Goal: Transaction & Acquisition: Purchase product/service

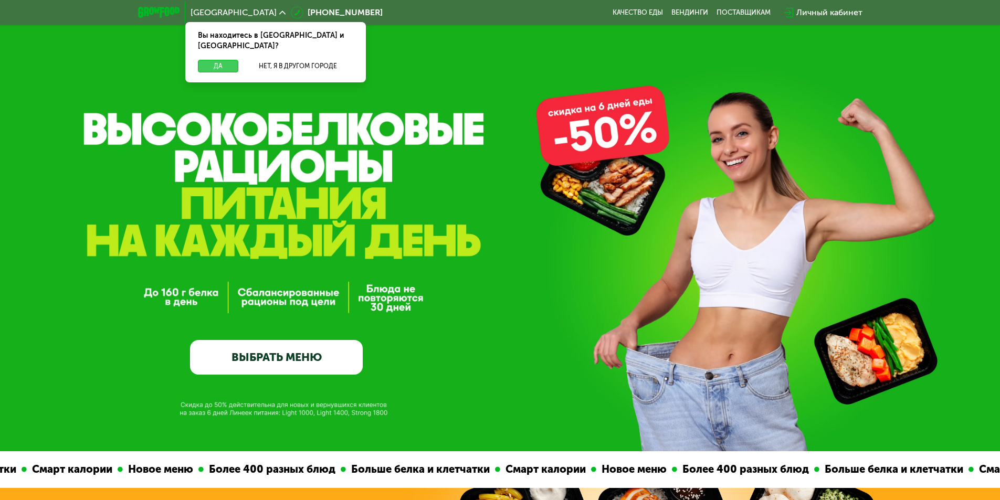
click at [222, 60] on button "Да" at bounding box center [218, 66] width 40 height 13
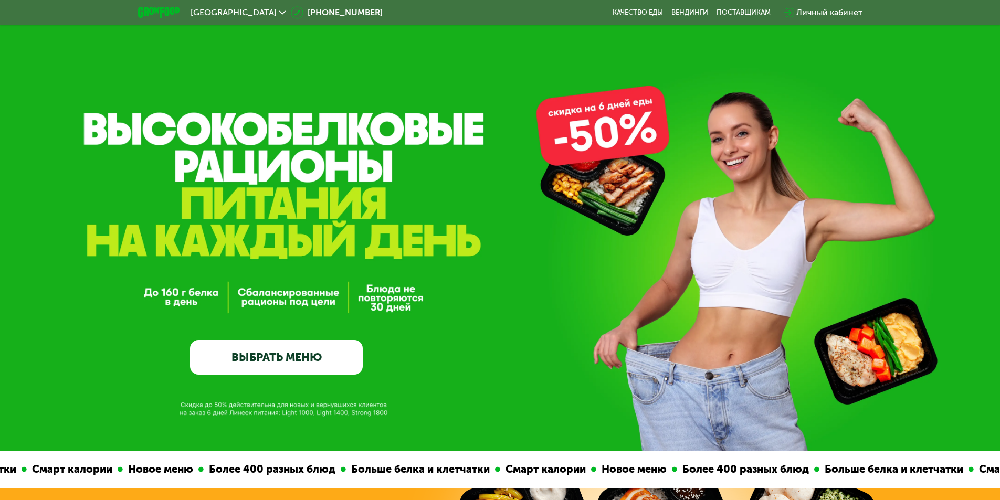
click at [239, 374] on link "ВЫБРАТЬ МЕНЮ" at bounding box center [276, 357] width 173 height 35
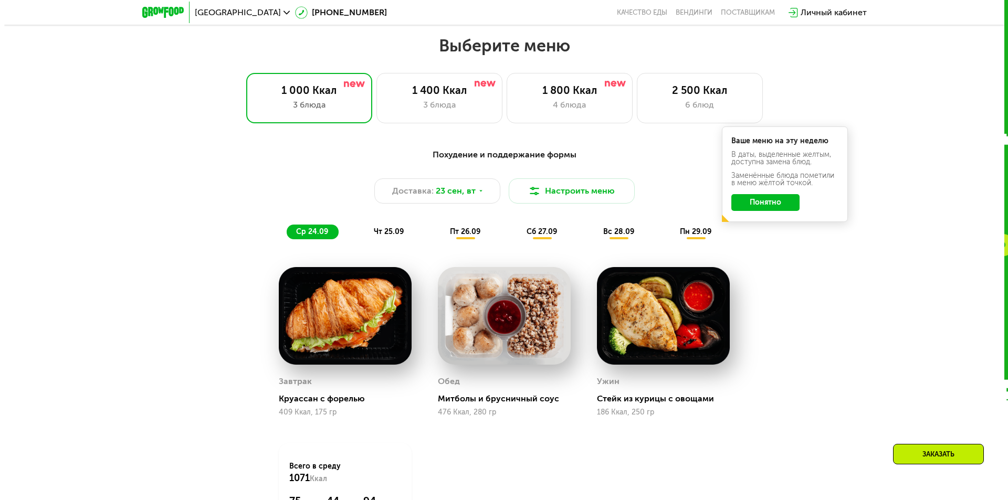
scroll to position [870, 0]
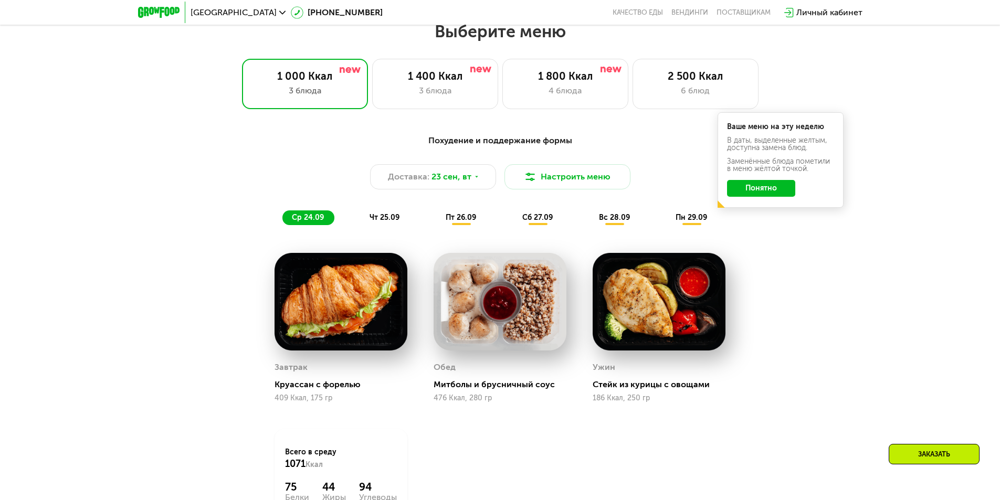
click at [757, 192] on button "Понятно" at bounding box center [761, 188] width 68 height 17
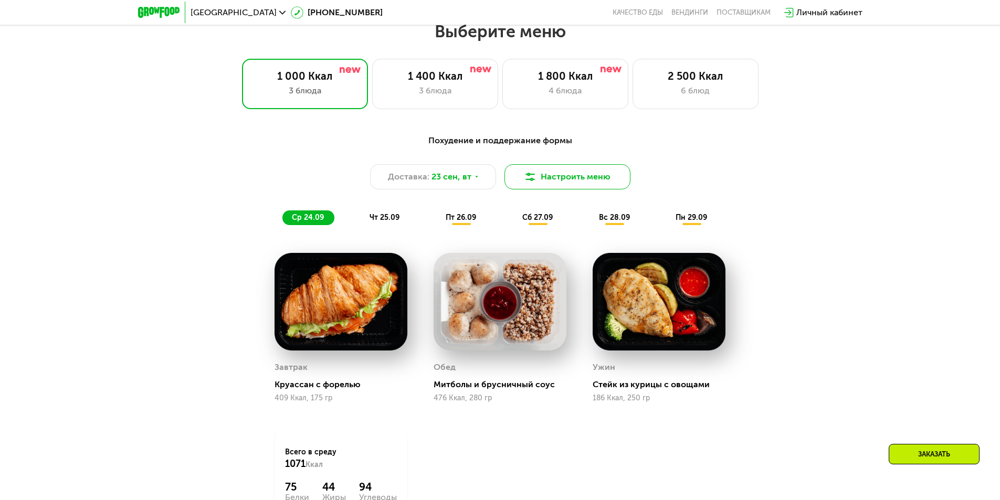
click at [582, 175] on button "Настроить меню" at bounding box center [567, 176] width 126 height 25
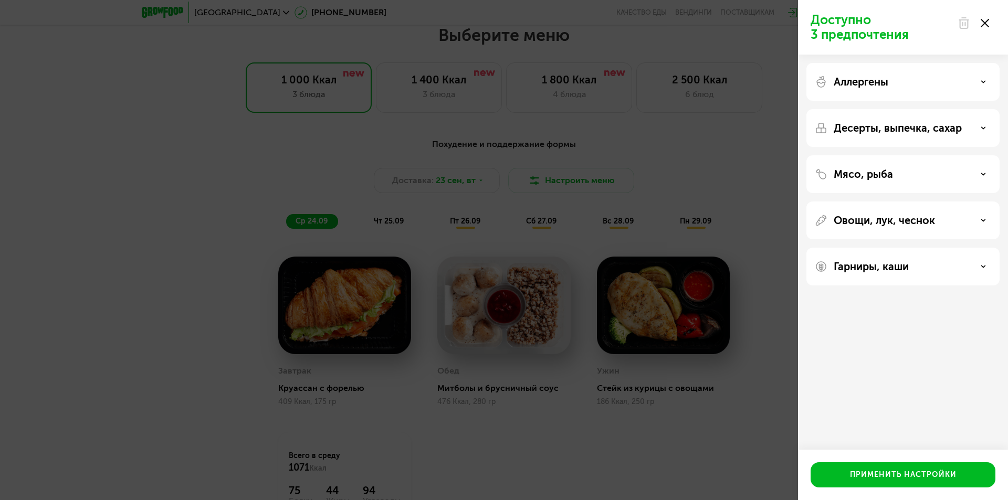
click at [913, 83] on div "Аллергены" at bounding box center [902, 82] width 176 height 13
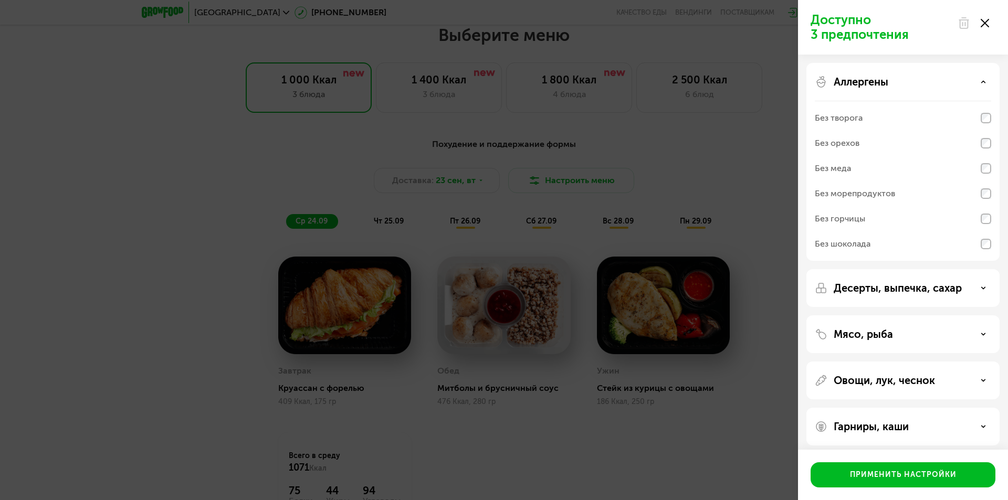
click at [920, 79] on div "Аллергены" at bounding box center [902, 82] width 176 height 13
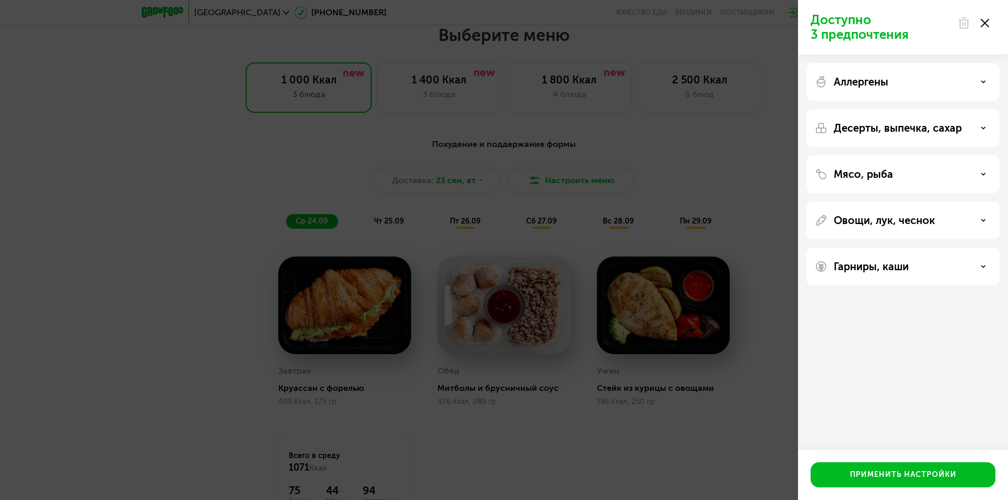
click at [928, 92] on div "Аллергены" at bounding box center [902, 82] width 193 height 38
click at [927, 79] on div "Аллергены" at bounding box center [902, 82] width 176 height 13
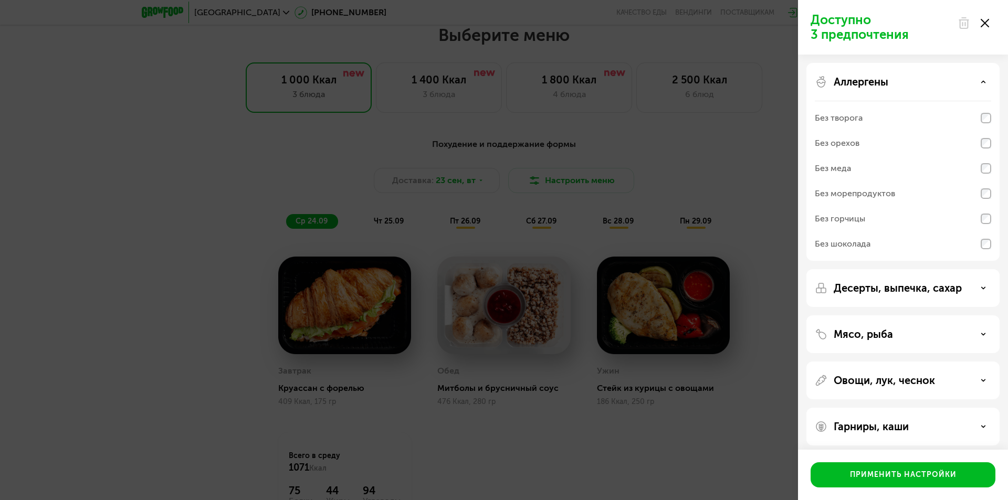
click at [927, 79] on div "Аллергены" at bounding box center [902, 82] width 176 height 13
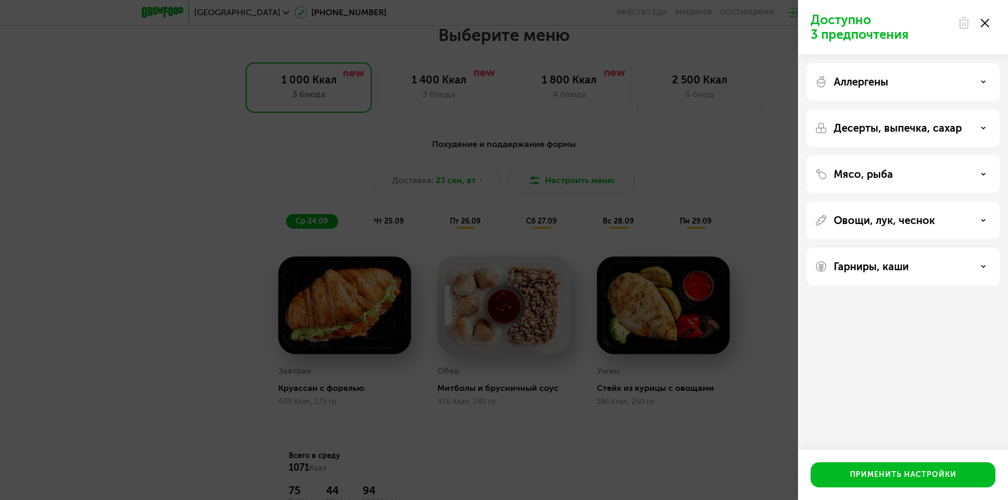
click at [934, 140] on div "Десерты, выпечка, сахар" at bounding box center [902, 128] width 193 height 38
click at [934, 133] on p "Десерты, выпечка, сахар" at bounding box center [897, 128] width 128 height 13
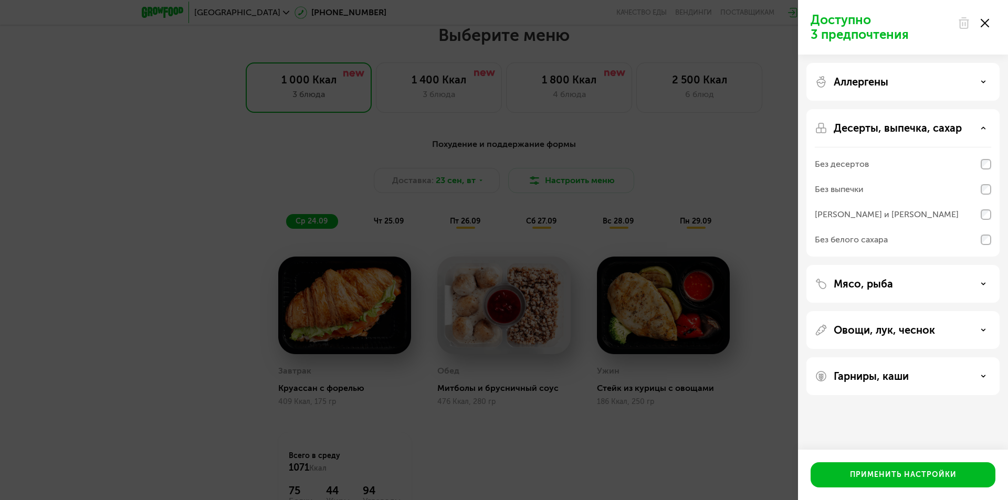
click at [934, 132] on p "Десерты, выпечка, сахар" at bounding box center [897, 128] width 128 height 13
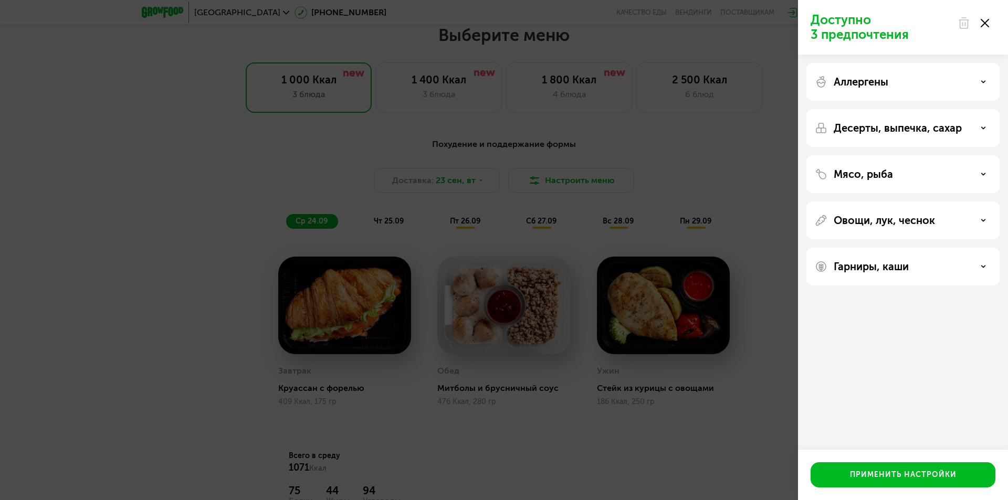
click at [931, 182] on div "Мясо, рыба" at bounding box center [902, 174] width 193 height 38
click at [931, 177] on div "Мясо, рыба" at bounding box center [902, 174] width 176 height 13
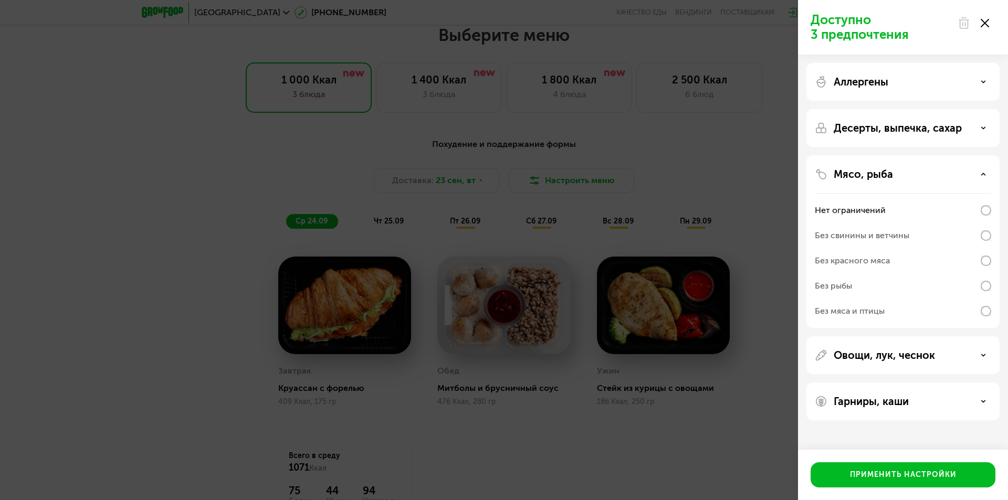
click at [931, 177] on div "Мясо, рыба" at bounding box center [902, 174] width 176 height 13
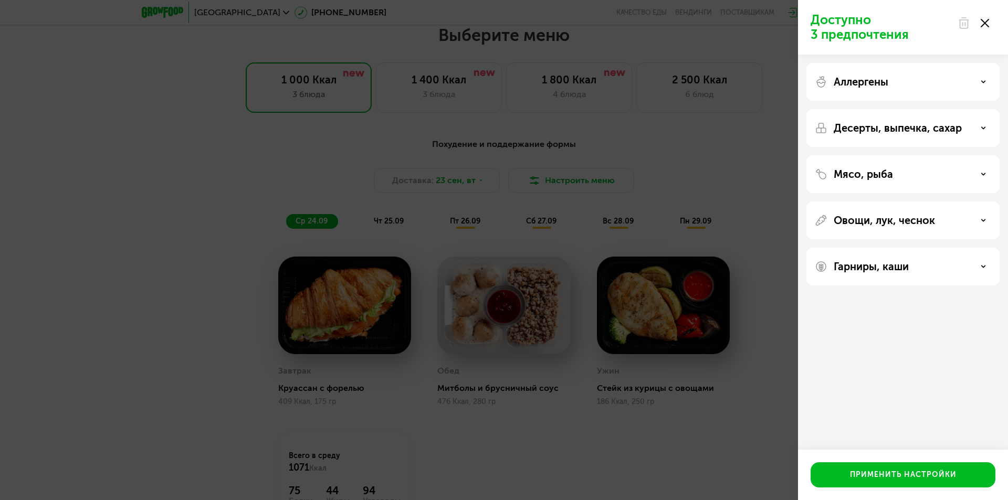
click at [923, 228] on div "Овощи, лук, чеснок" at bounding box center [902, 221] width 193 height 38
click at [923, 219] on p "Овощи, лук, чеснок" at bounding box center [883, 220] width 101 height 13
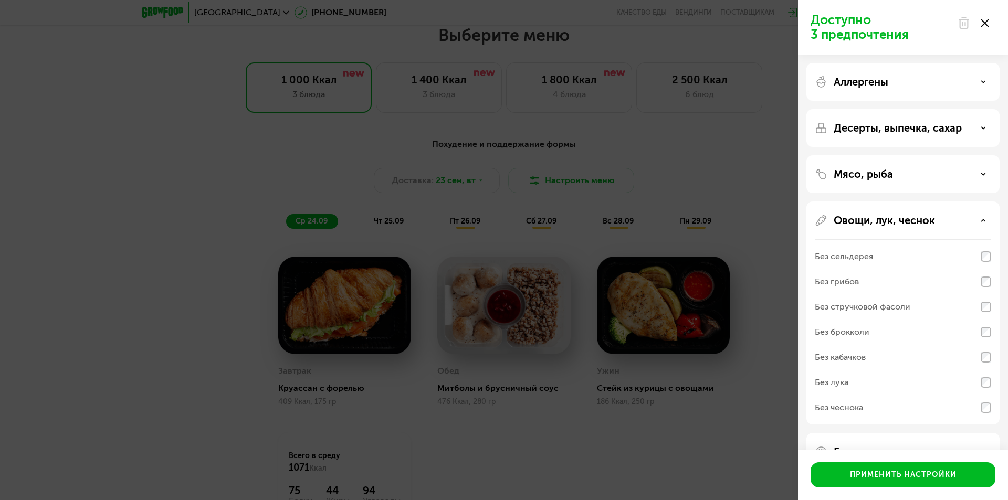
click at [905, 290] on div "Без грибов" at bounding box center [902, 281] width 176 height 25
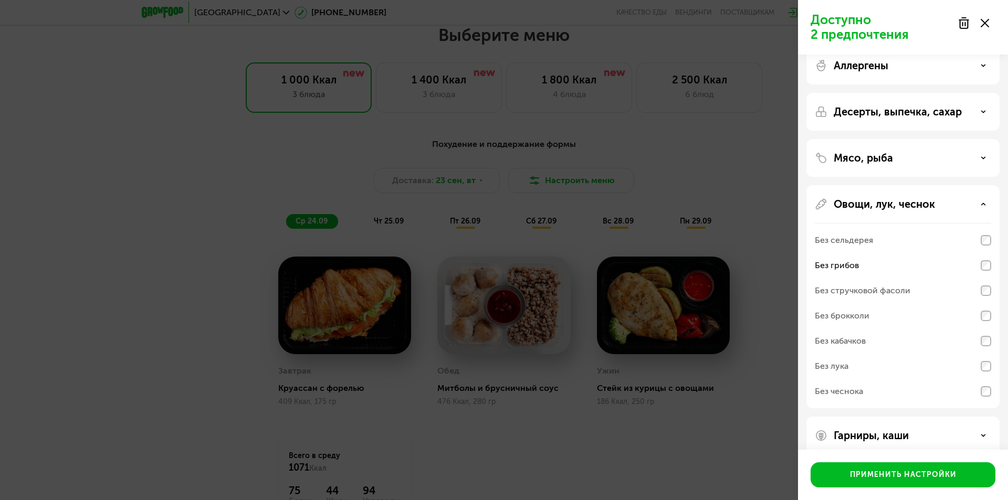
scroll to position [31, 0]
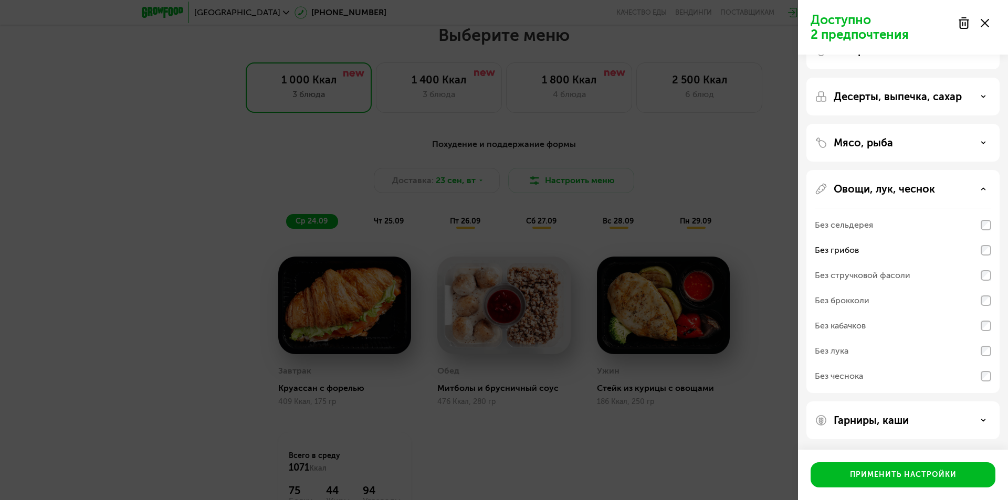
click at [889, 427] on div "Гарниры, каши" at bounding box center [902, 420] width 193 height 38
click at [889, 419] on p "Гарниры, каши" at bounding box center [870, 420] width 75 height 13
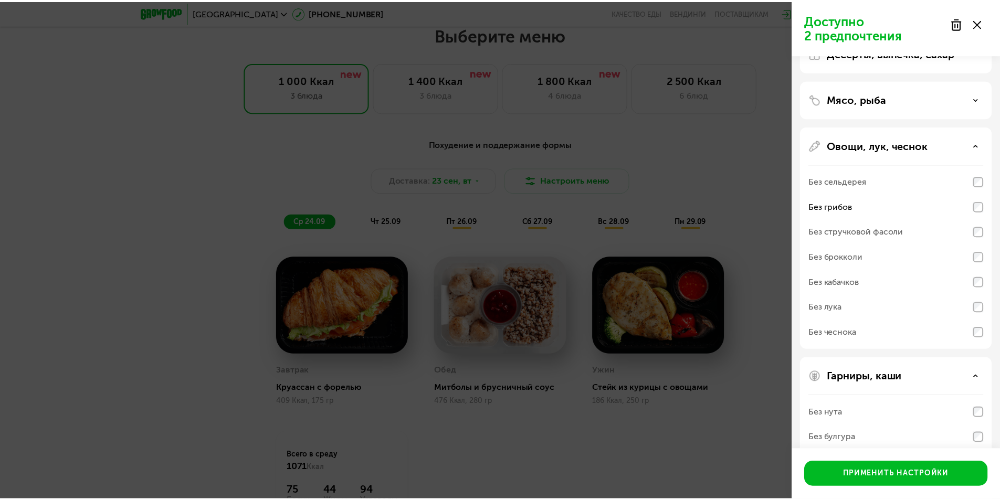
scroll to position [166, 0]
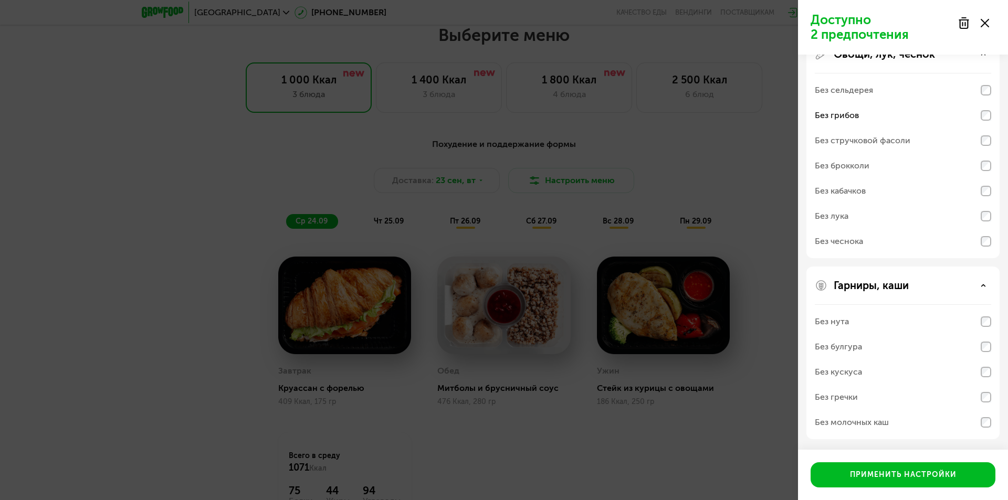
click at [864, 399] on div "Без гречки" at bounding box center [902, 397] width 176 height 25
click at [908, 475] on div "Применить настройки" at bounding box center [903, 475] width 107 height 10
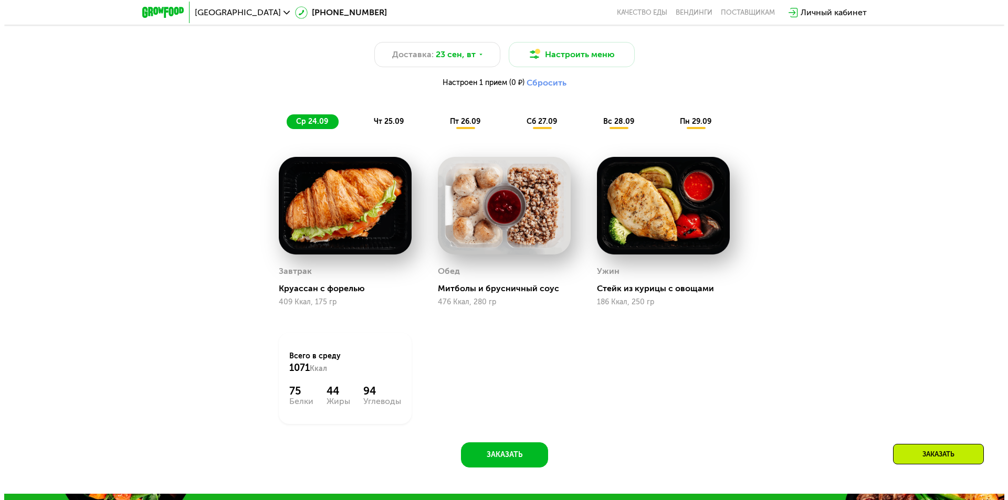
scroll to position [923, 0]
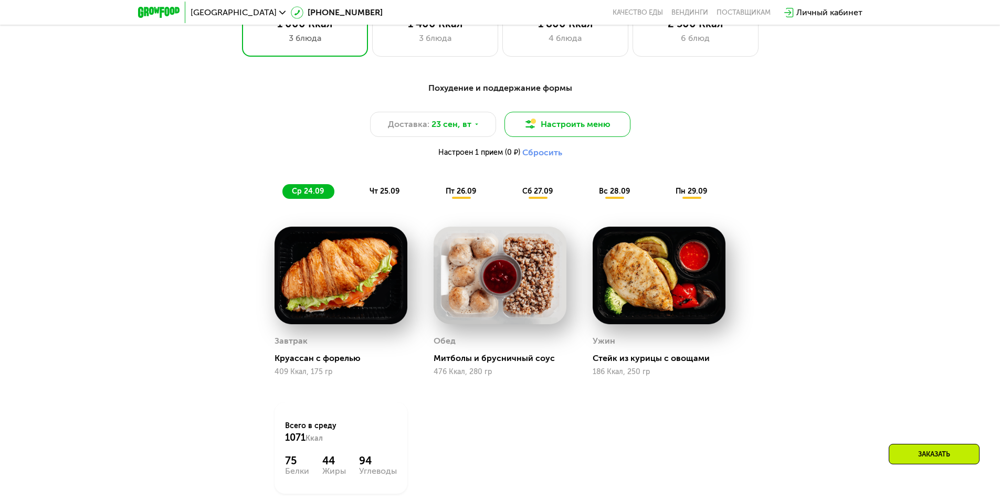
click at [555, 134] on button "Настроить меню" at bounding box center [567, 124] width 126 height 25
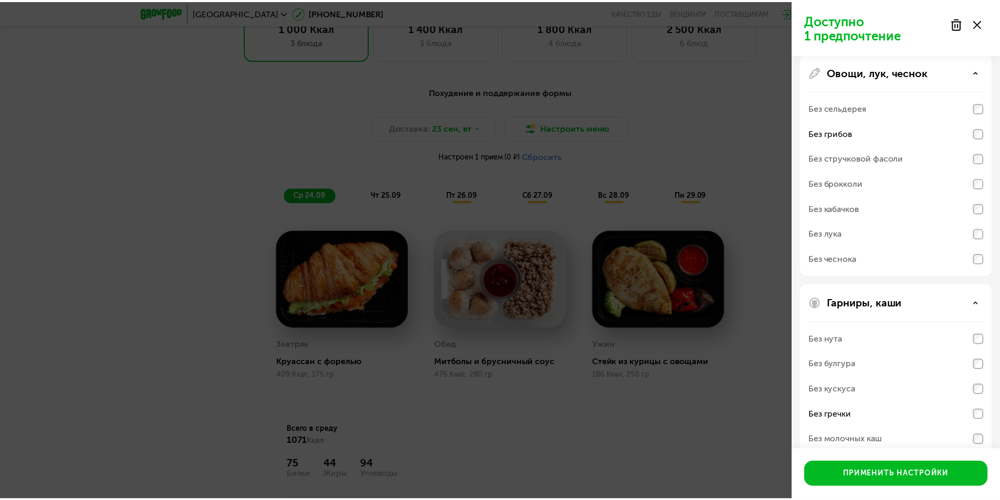
scroll to position [166, 0]
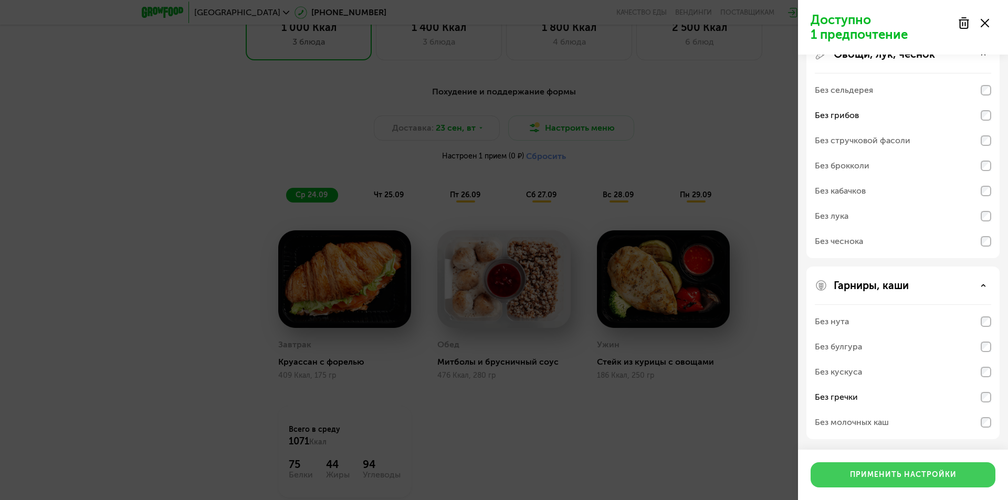
click at [944, 476] on div "Применить настройки" at bounding box center [903, 475] width 107 height 10
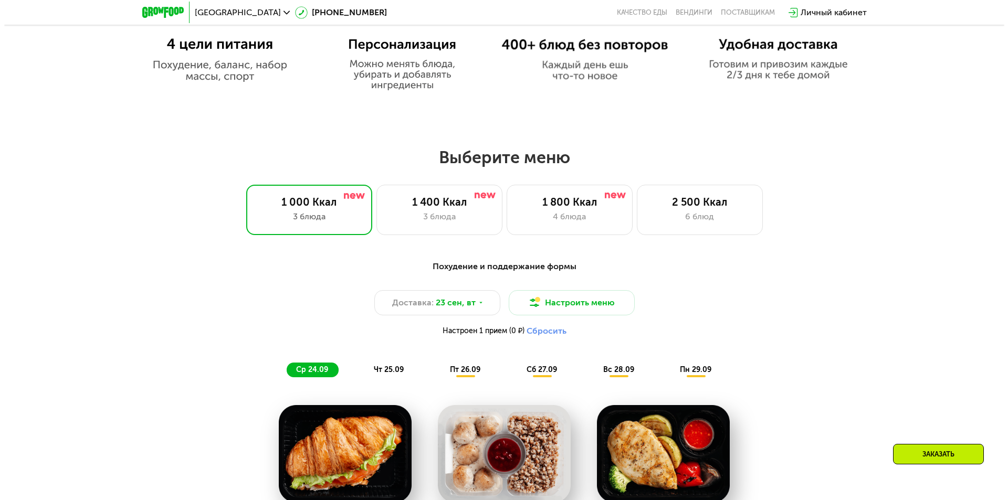
scroll to position [840, 0]
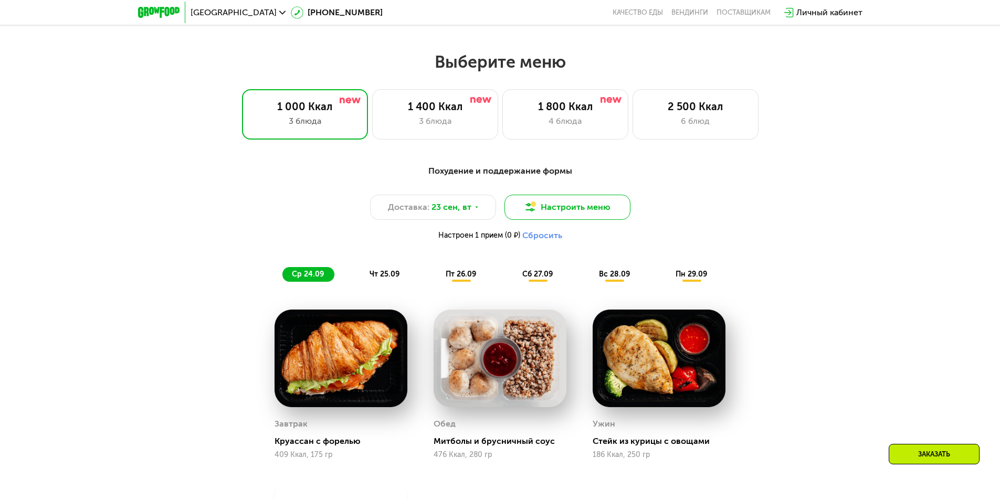
click at [559, 213] on button "Настроить меню" at bounding box center [567, 207] width 126 height 25
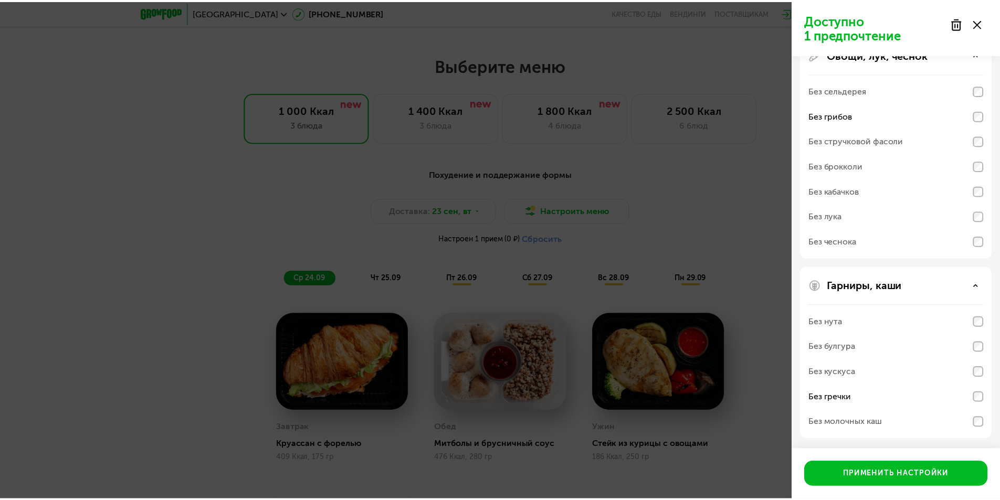
scroll to position [166, 0]
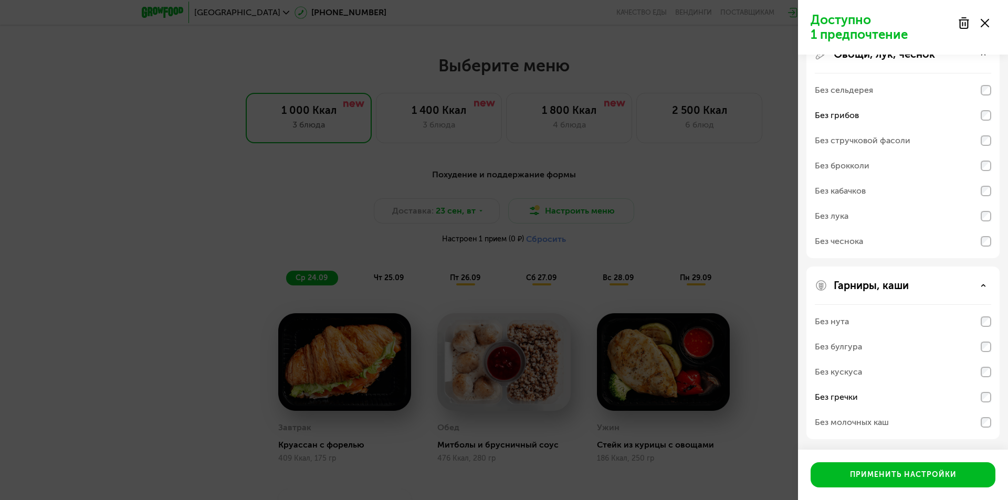
click at [697, 156] on div "Доступно 1 предпочтение Аллергены Десерты, выпечка, сахар Мясо, рыба Овощи, лук…" at bounding box center [504, 250] width 1008 height 500
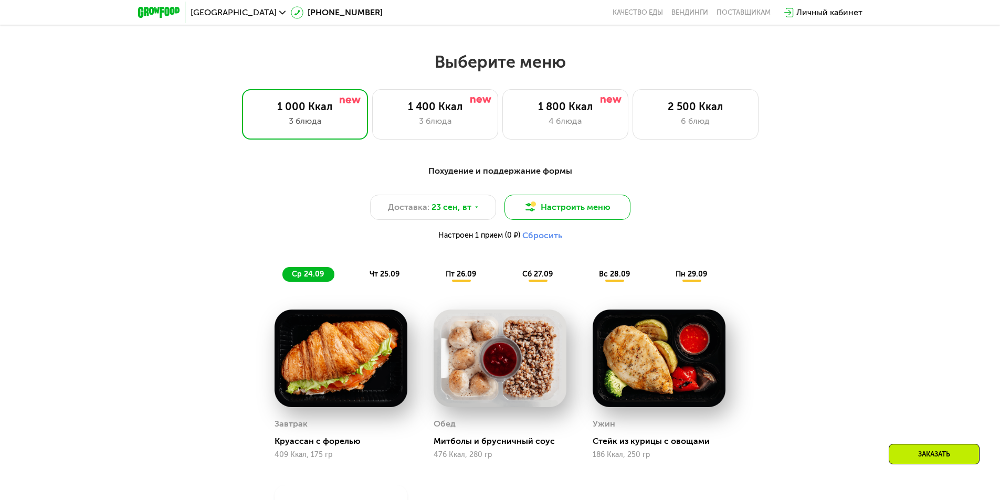
click at [589, 204] on button "Настроить меню" at bounding box center [567, 207] width 126 height 25
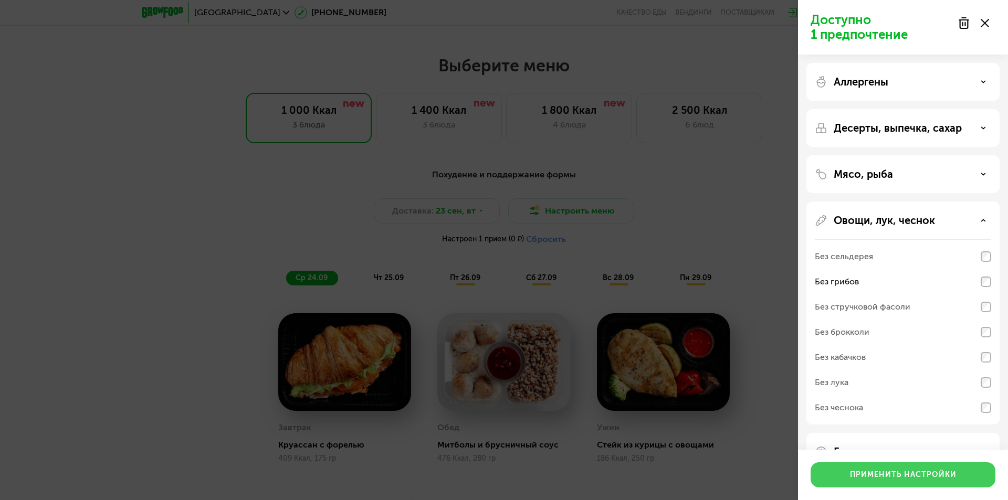
click at [936, 470] on div "Применить настройки" at bounding box center [903, 475] width 107 height 10
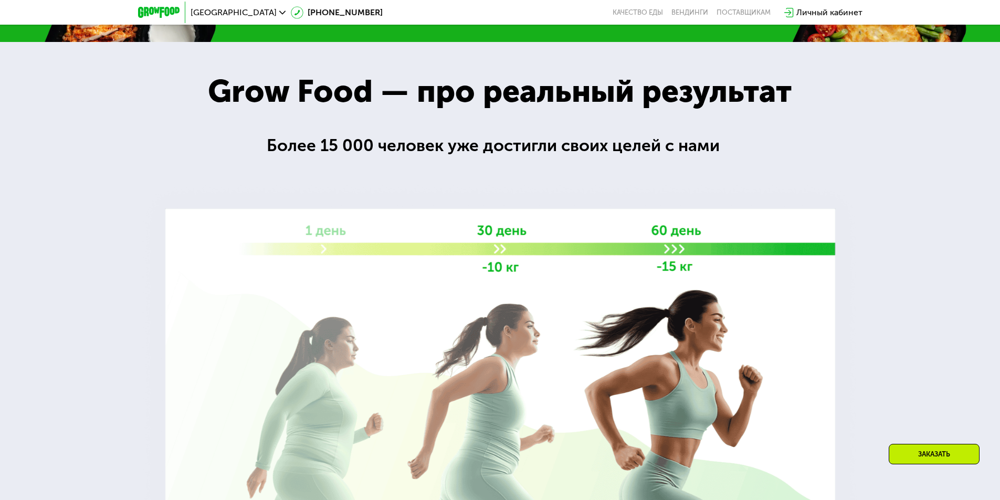
scroll to position [1837, 0]
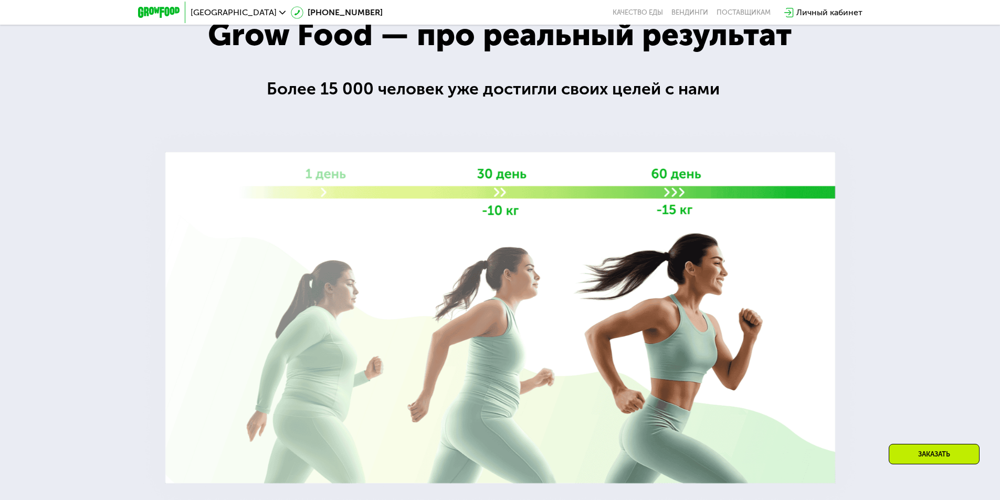
click at [667, 250] on img at bounding box center [499, 317] width 725 height 387
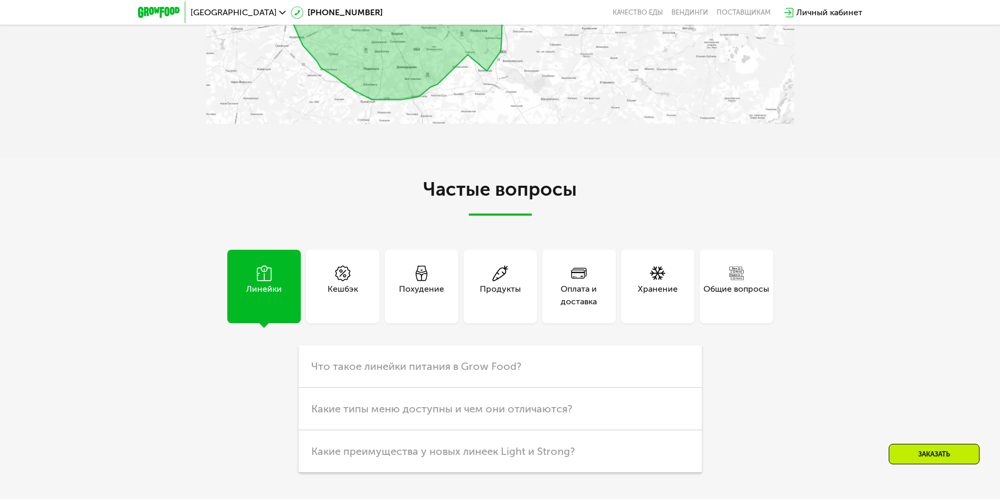
scroll to position [2991, 0]
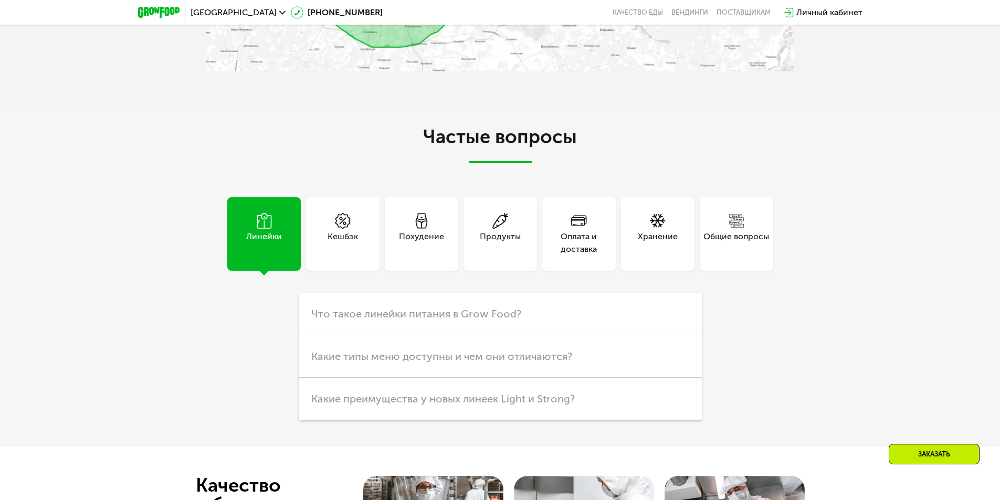
click at [400, 231] on div "Похудение" at bounding box center [421, 242] width 45 height 25
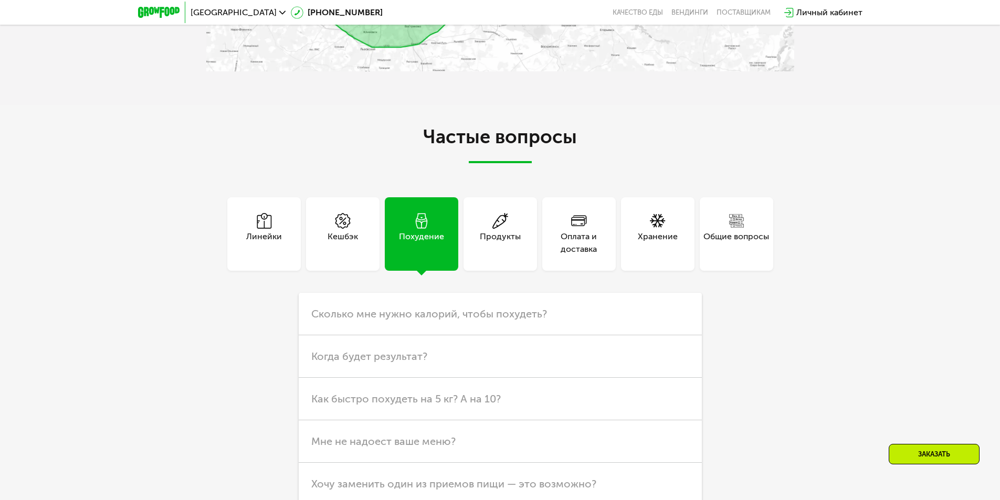
scroll to position [3149, 0]
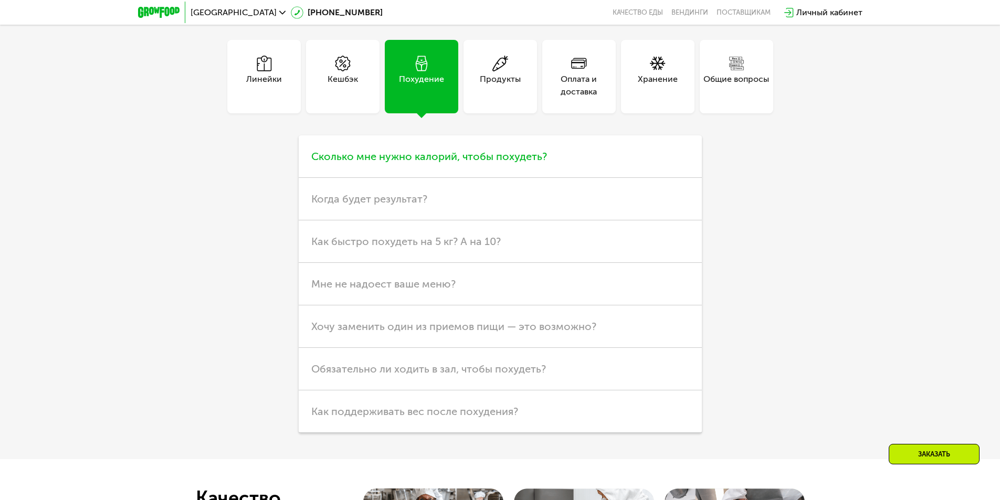
click at [443, 157] on span "Сколько мне нужно калорий, чтобы похудеть?" at bounding box center [429, 156] width 236 height 13
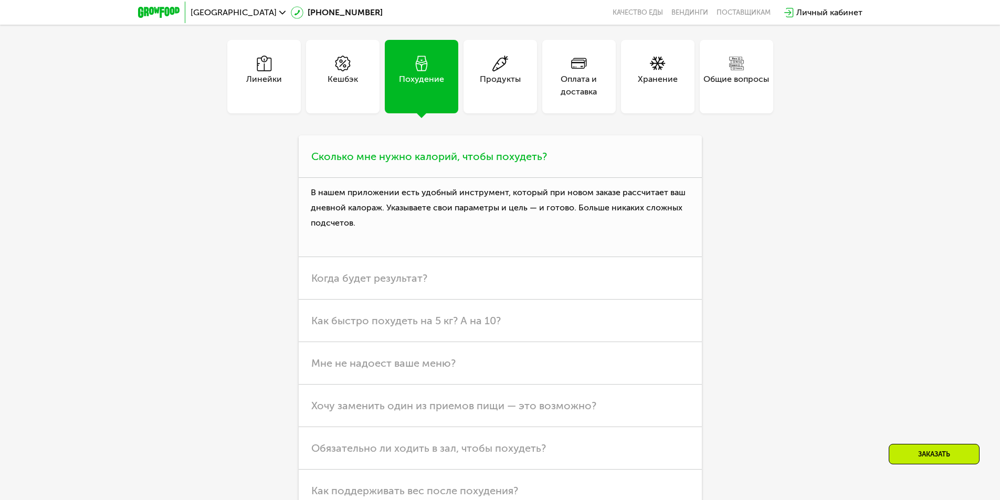
click at [443, 160] on span "Сколько мне нужно калорий, чтобы похудеть?" at bounding box center [429, 156] width 236 height 13
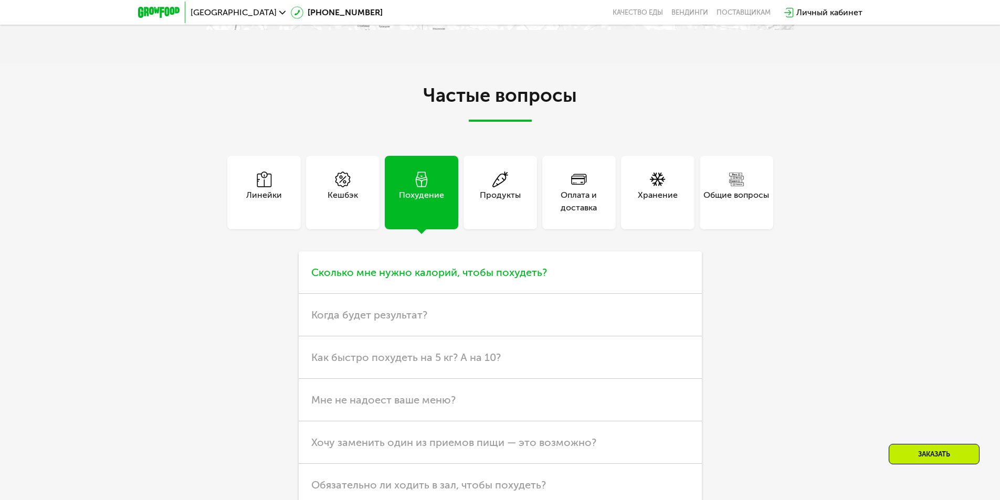
scroll to position [2939, 0]
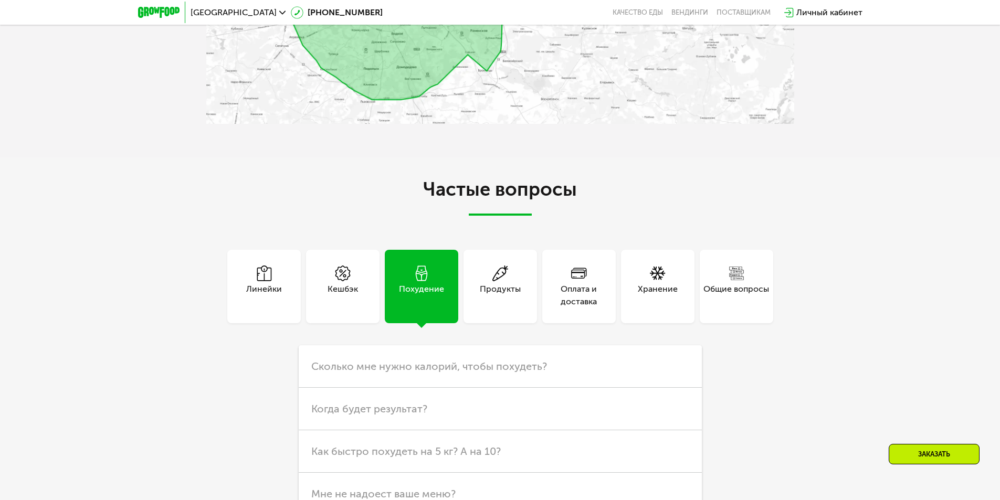
click at [270, 280] on span at bounding box center [264, 274] width 16 height 17
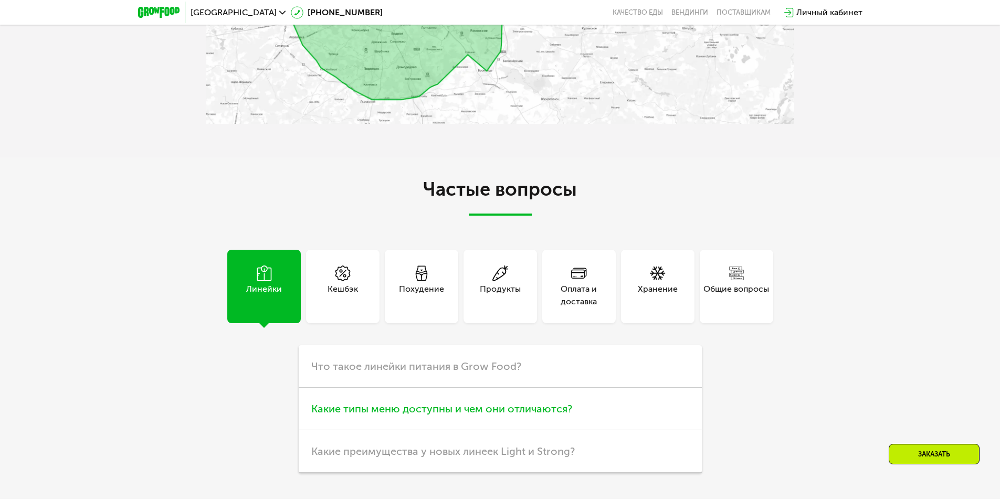
click at [458, 409] on span "Какие типы меню доступны и чем они отличаются?" at bounding box center [441, 408] width 261 height 13
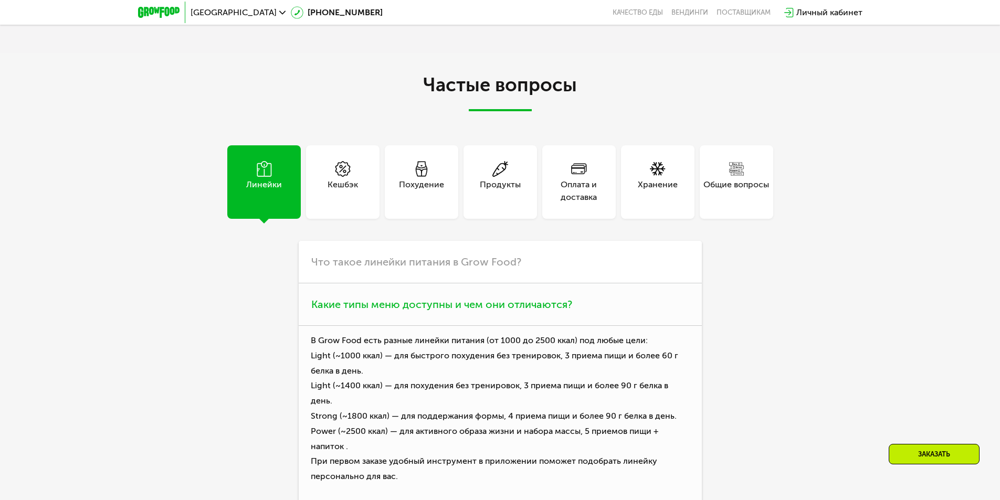
scroll to position [3044, 0]
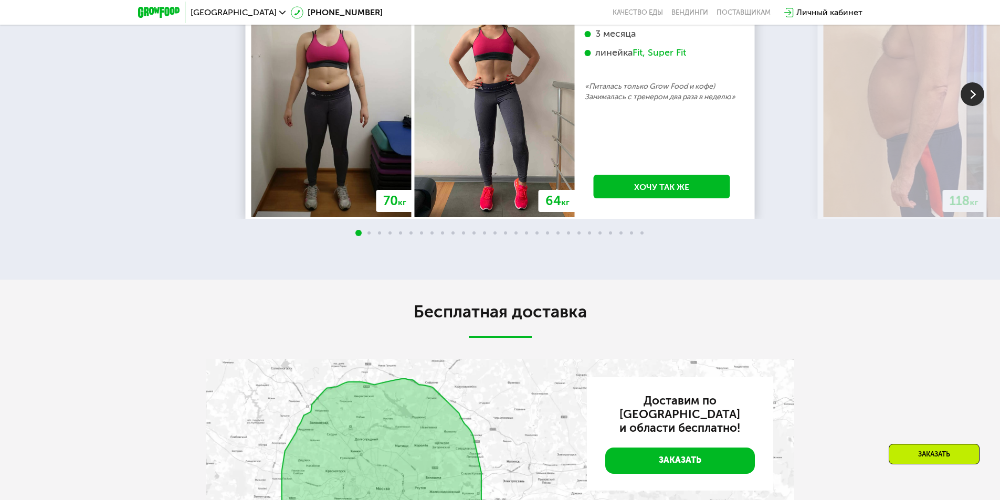
scroll to position [2285, 0]
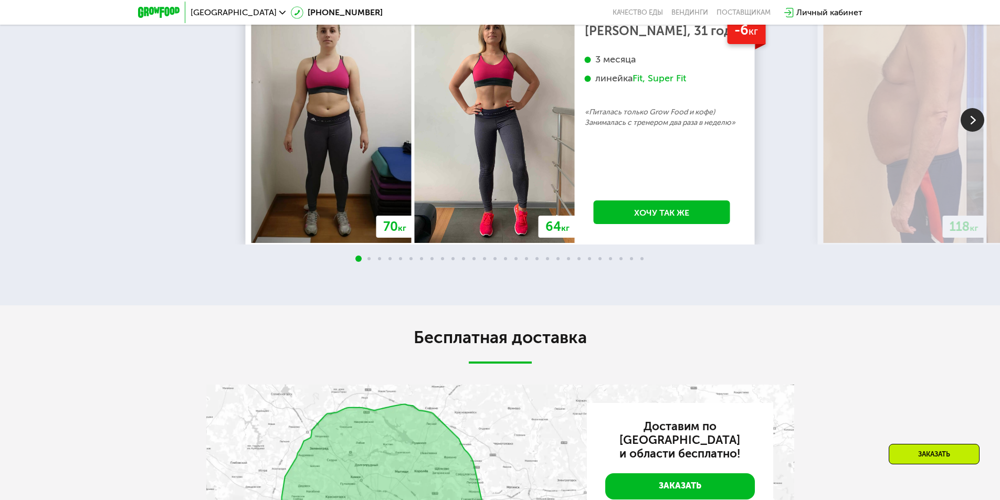
click at [976, 132] on img at bounding box center [972, 120] width 24 height 24
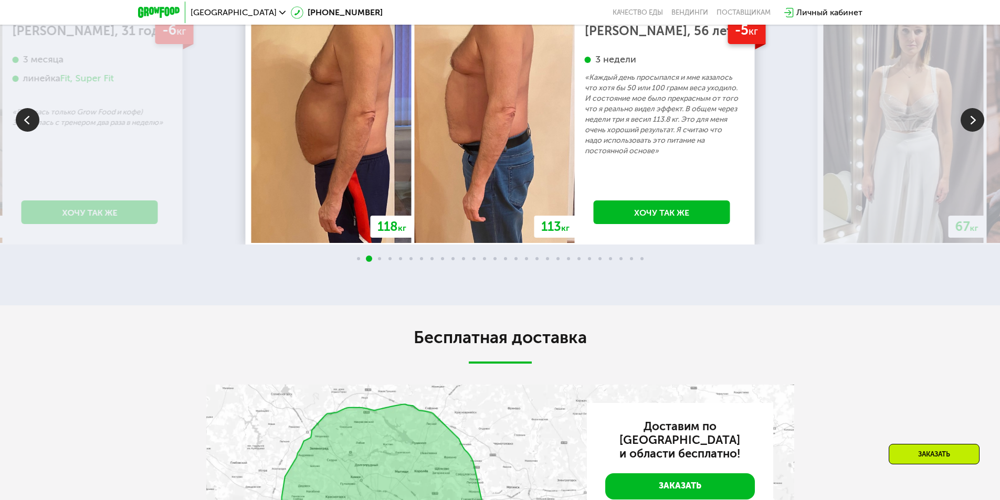
click at [976, 132] on img at bounding box center [972, 120] width 24 height 24
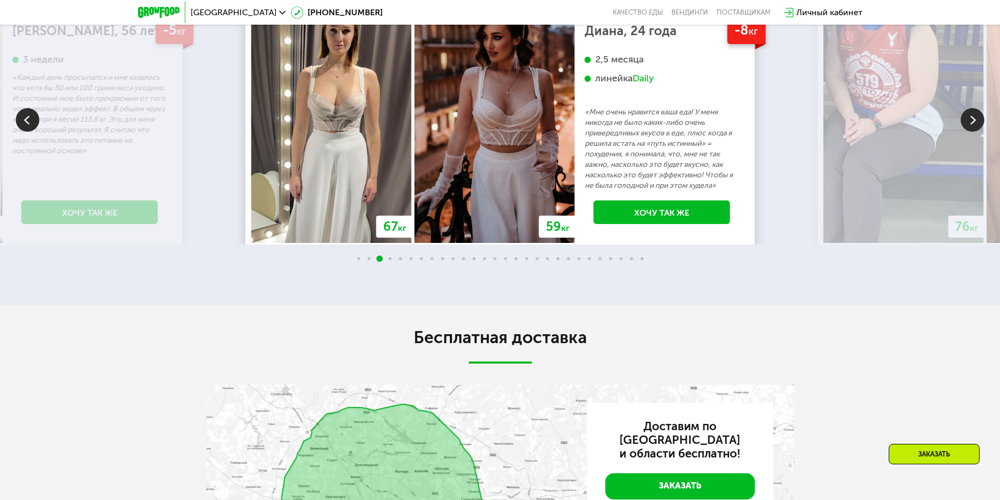
click at [971, 132] on img at bounding box center [972, 120] width 24 height 24
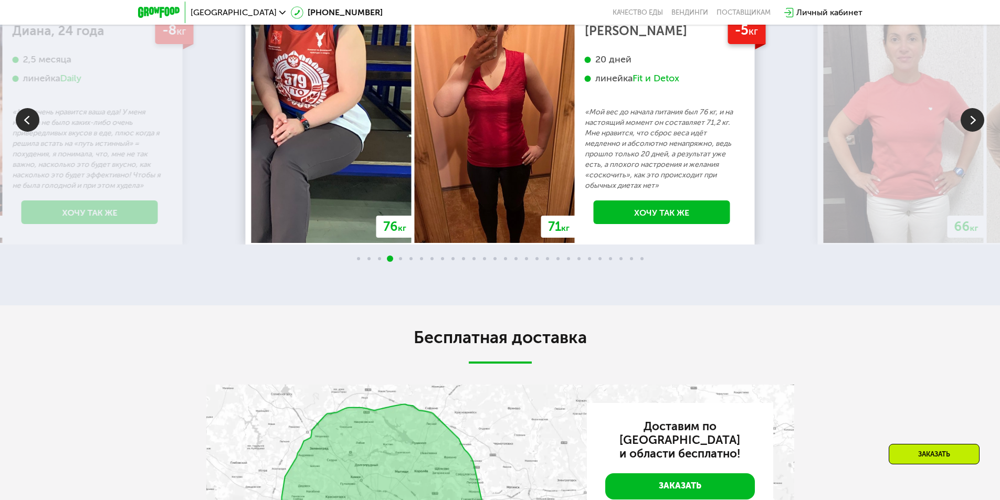
click at [652, 84] on div "Fit и Detox" at bounding box center [655, 78] width 47 height 12
click at [658, 224] on link "Хочу так же" at bounding box center [661, 212] width 136 height 24
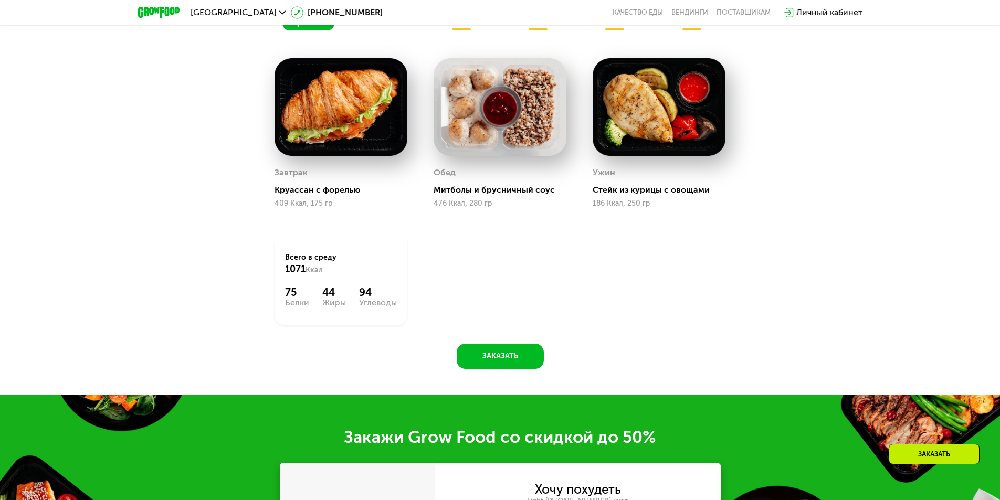
scroll to position [862, 0]
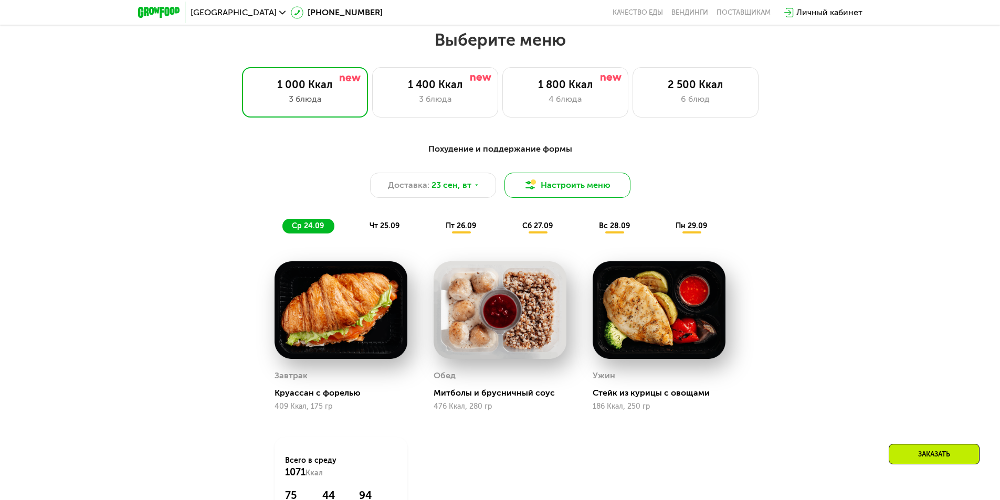
click at [557, 194] on button "Настроить меню" at bounding box center [567, 185] width 126 height 25
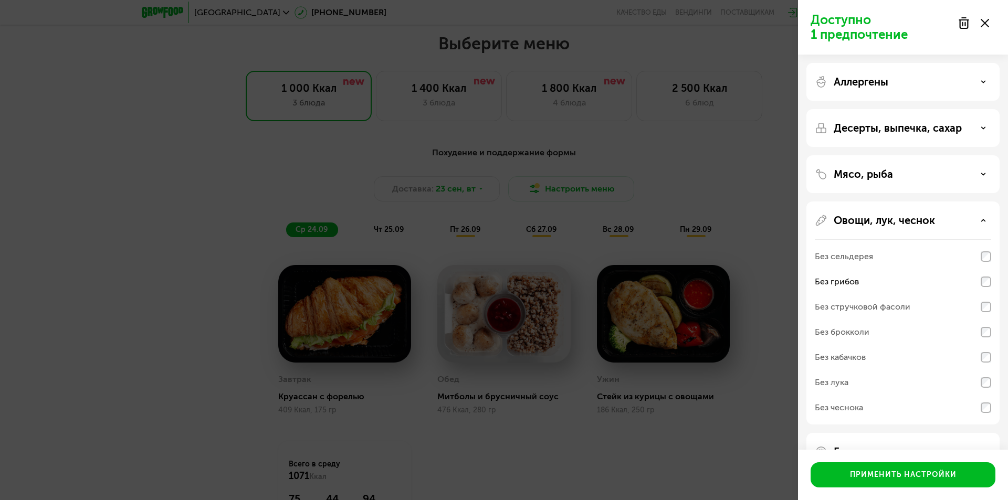
click at [762, 185] on div "Доступно 1 предпочтение Аллергены Десерты, выпечка, сахар Мясо, рыба Овощи, лук…" at bounding box center [504, 250] width 1008 height 500
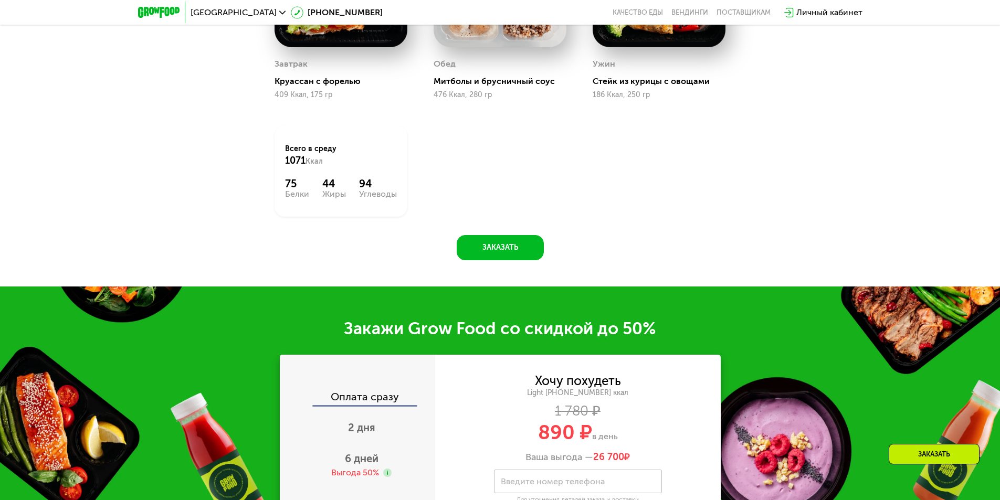
scroll to position [967, 0]
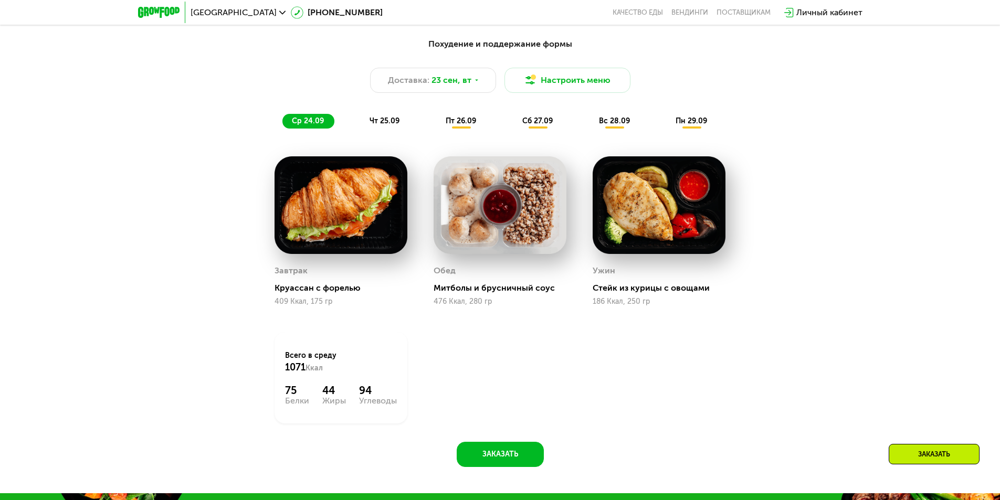
click at [384, 125] on span "чт 25.09" at bounding box center [384, 120] width 30 height 9
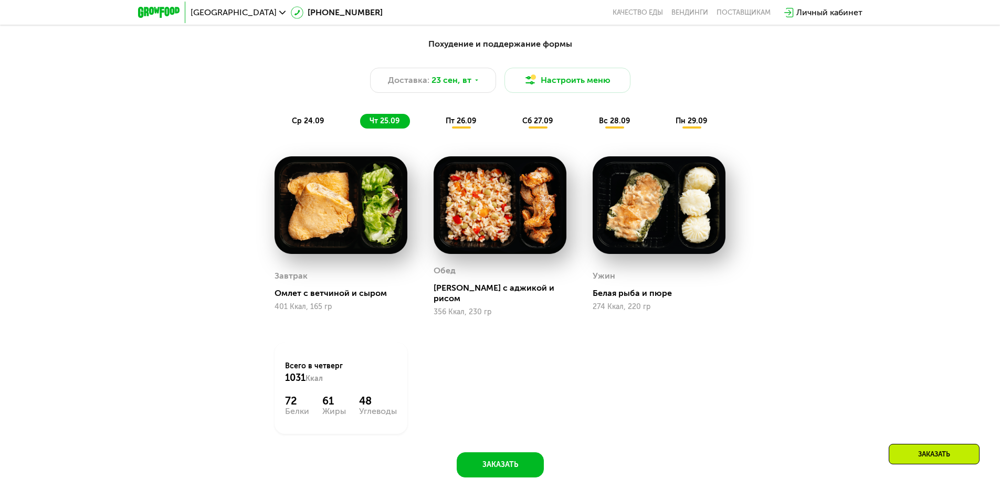
click at [320, 135] on div "Похудение и поддержание формы Доставка: [DATE] Настроить меню ср 24.09 чт 25.09…" at bounding box center [500, 82] width 634 height 103
click at [308, 125] on span "ср 24.09" at bounding box center [308, 120] width 32 height 9
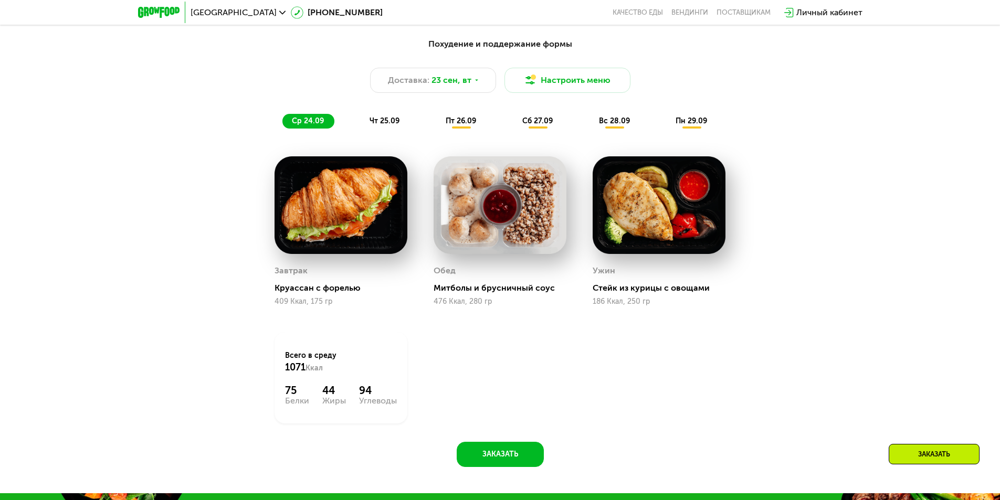
click at [386, 121] on span "чт 25.09" at bounding box center [384, 120] width 30 height 9
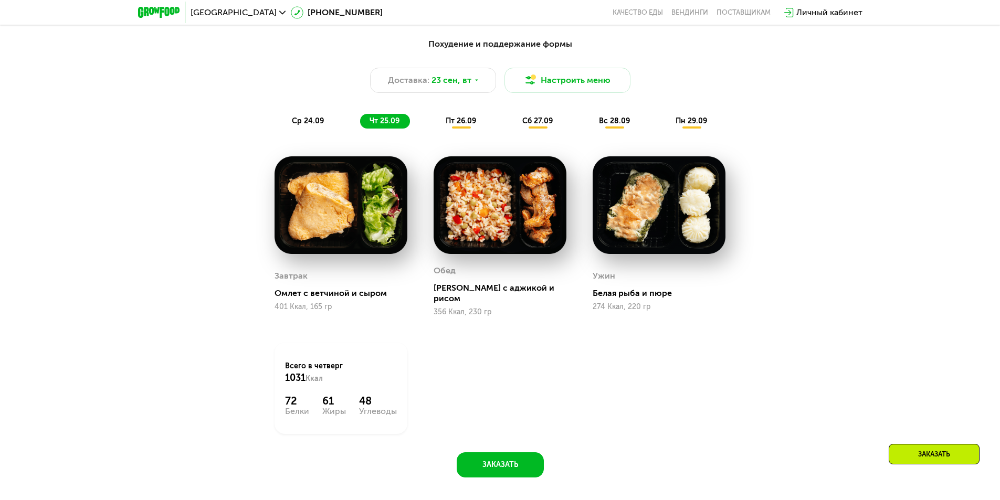
click at [455, 125] on span "пт 26.09" at bounding box center [461, 120] width 30 height 9
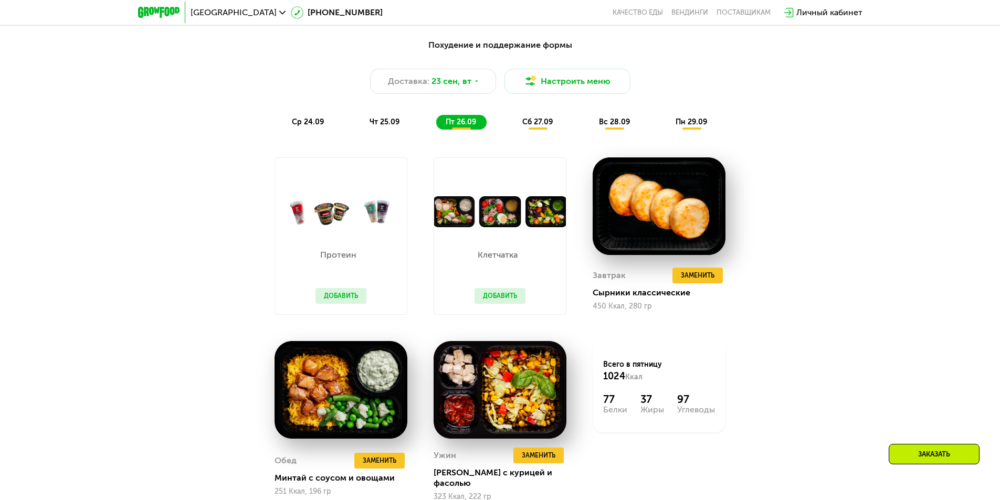
scroll to position [914, 0]
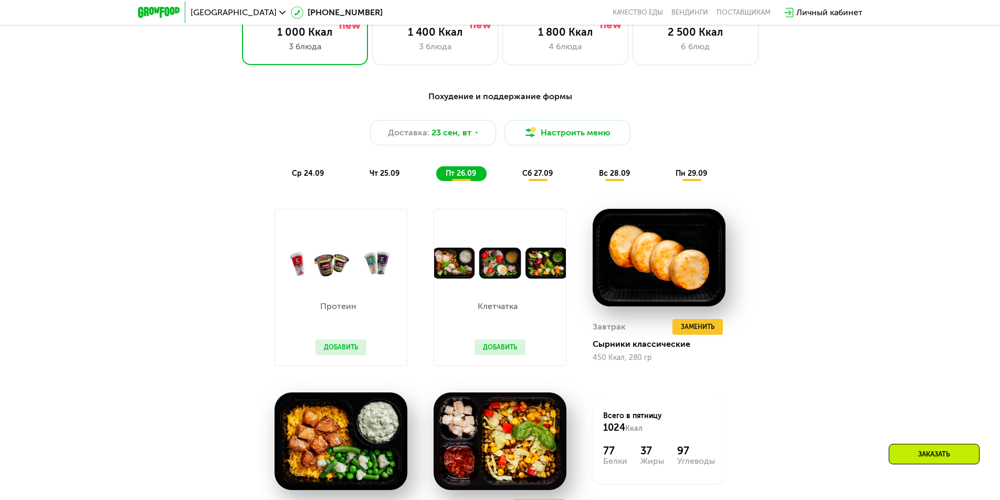
click at [534, 175] on span "сб 27.09" at bounding box center [537, 173] width 30 height 9
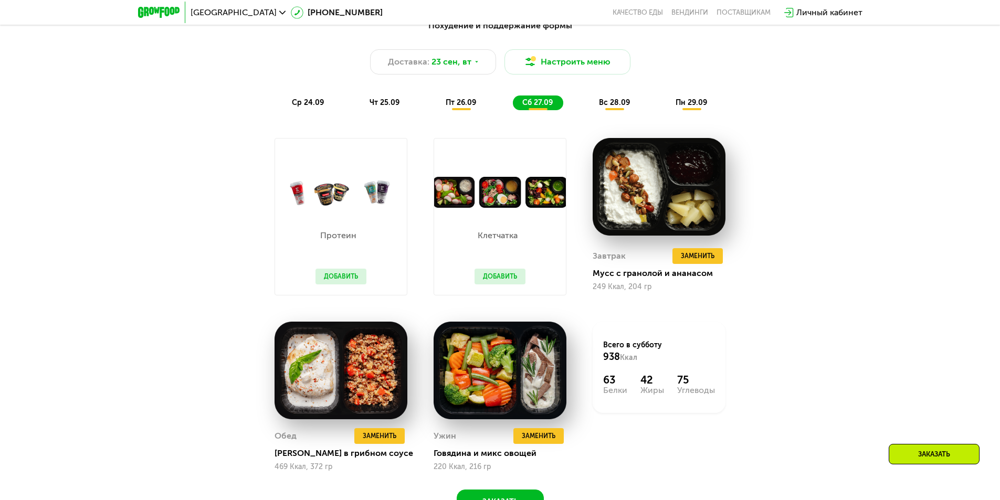
scroll to position [967, 0]
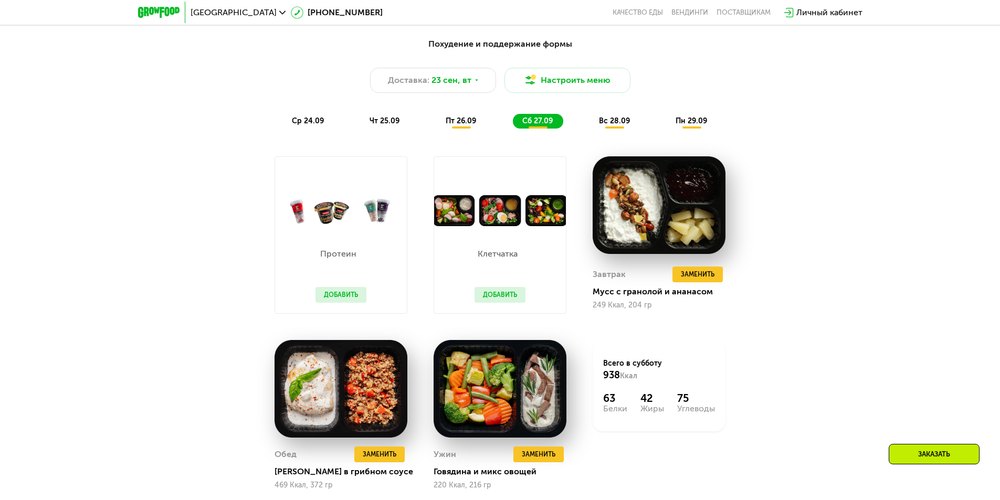
click at [608, 123] on span "вс 28.09" at bounding box center [614, 120] width 31 height 9
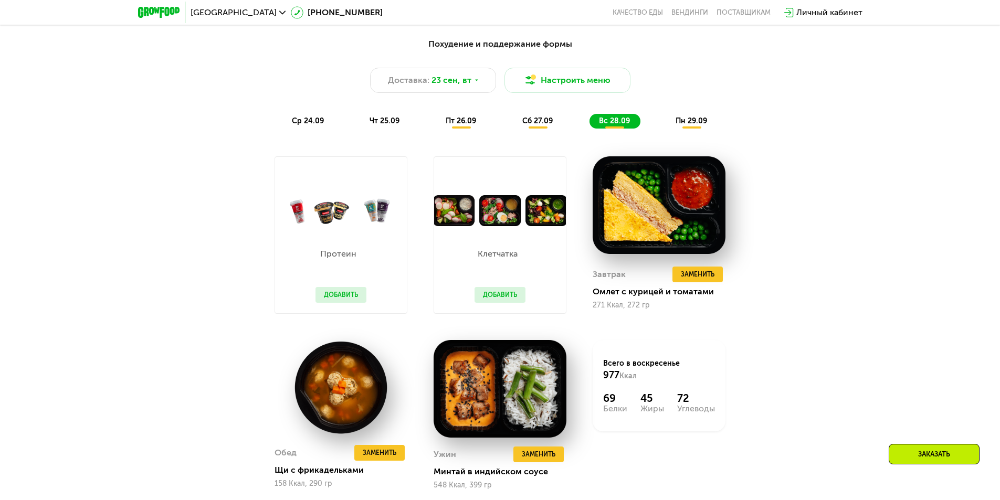
click at [687, 125] on span "пн 29.09" at bounding box center [690, 120] width 31 height 9
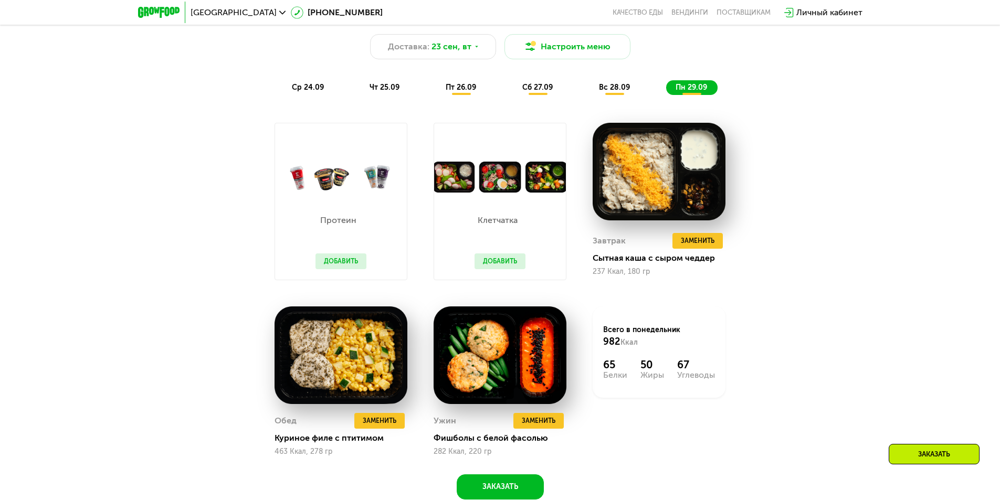
scroll to position [1019, 0]
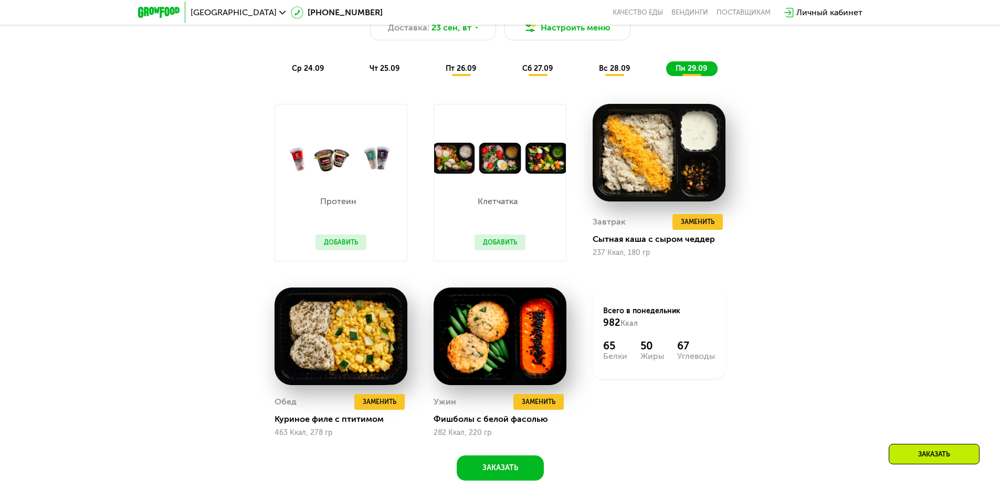
click at [308, 69] on span "ср 24.09" at bounding box center [308, 68] width 32 height 9
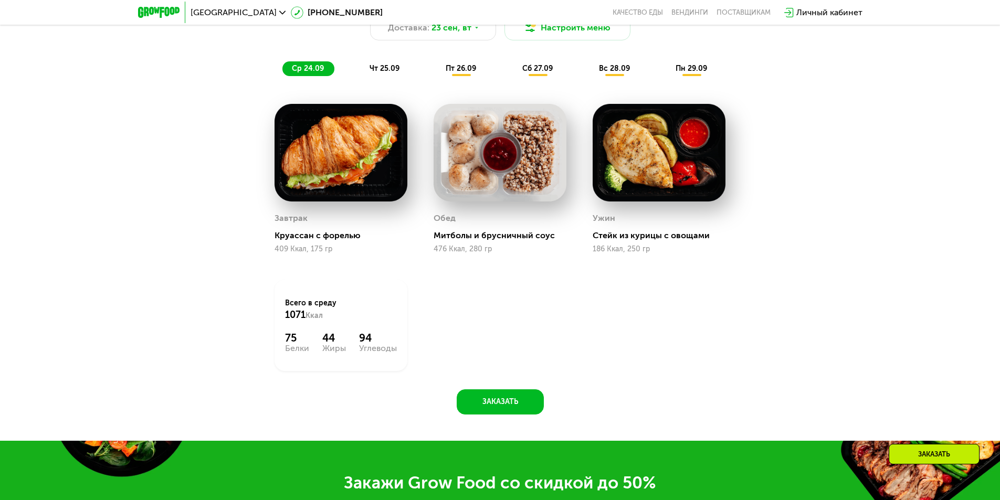
click at [365, 71] on div "чт 25.09" at bounding box center [385, 68] width 50 height 15
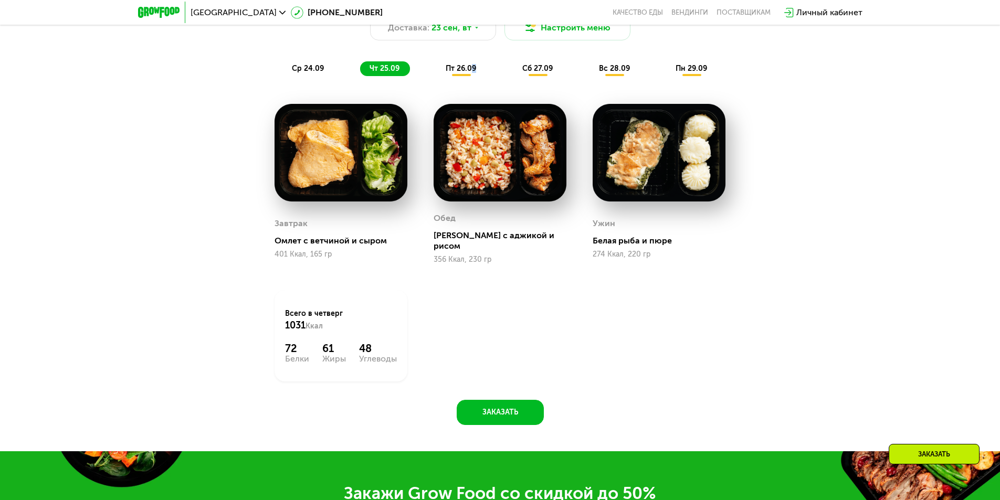
click at [474, 69] on span "пт 26.09" at bounding box center [461, 68] width 30 height 9
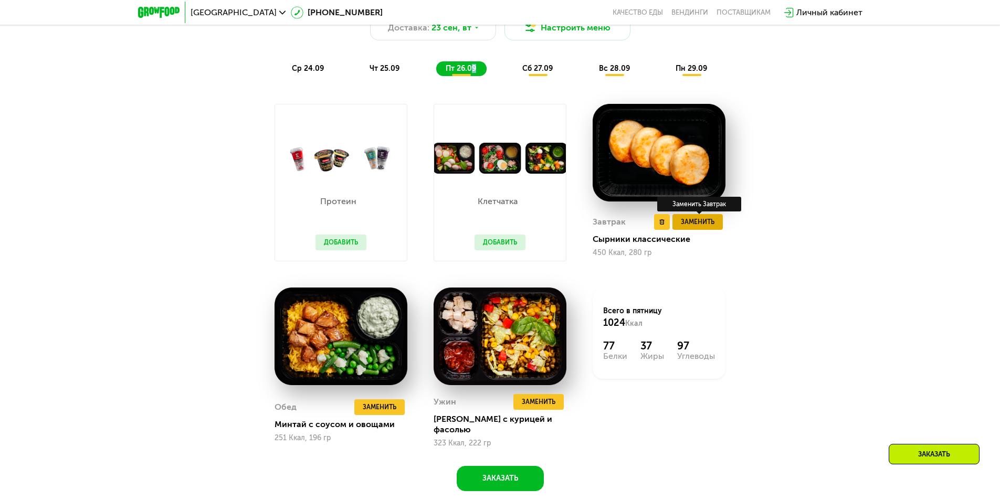
click at [699, 230] on button "Заменить" at bounding box center [697, 222] width 50 height 16
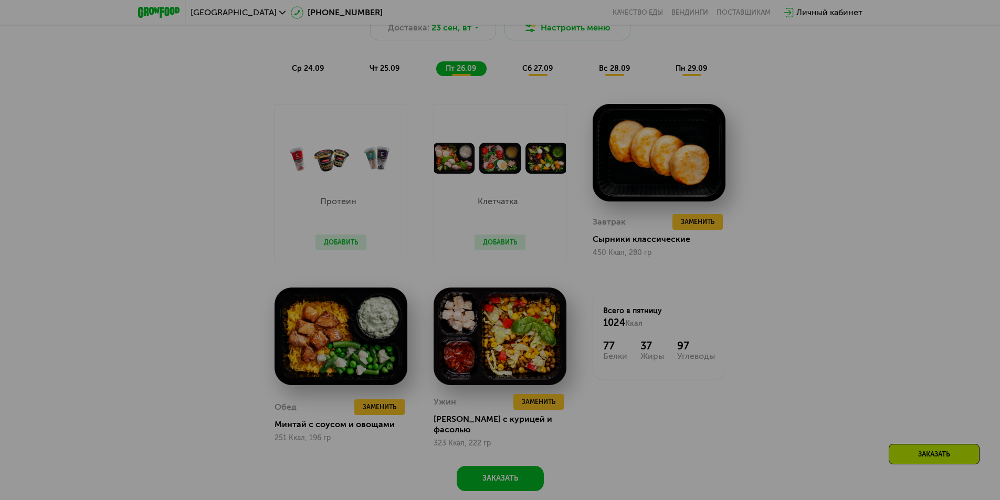
click at [697, 222] on div at bounding box center [500, 250] width 1000 height 500
click at [849, 245] on div at bounding box center [500, 250] width 1000 height 500
click at [652, 167] on div at bounding box center [500, 250] width 1000 height 500
click at [145, 76] on div at bounding box center [500, 250] width 1000 height 500
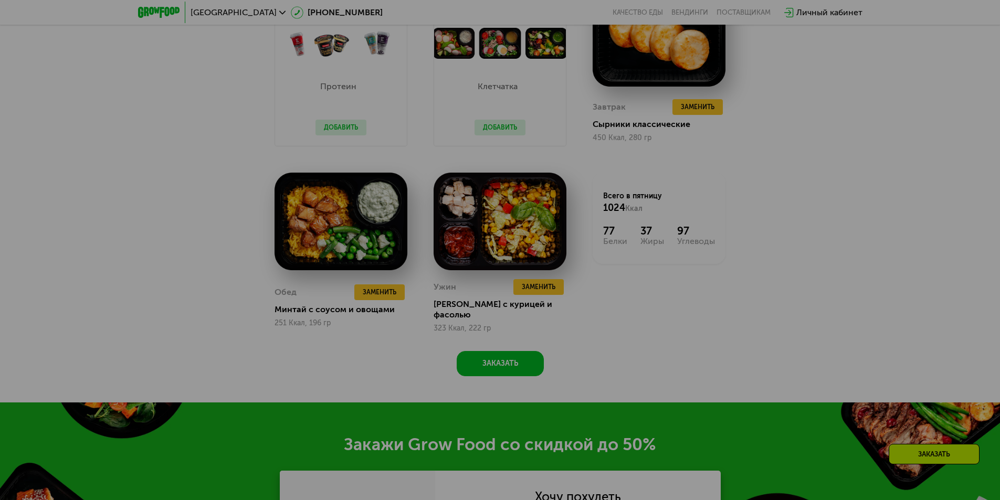
scroll to position [1124, 0]
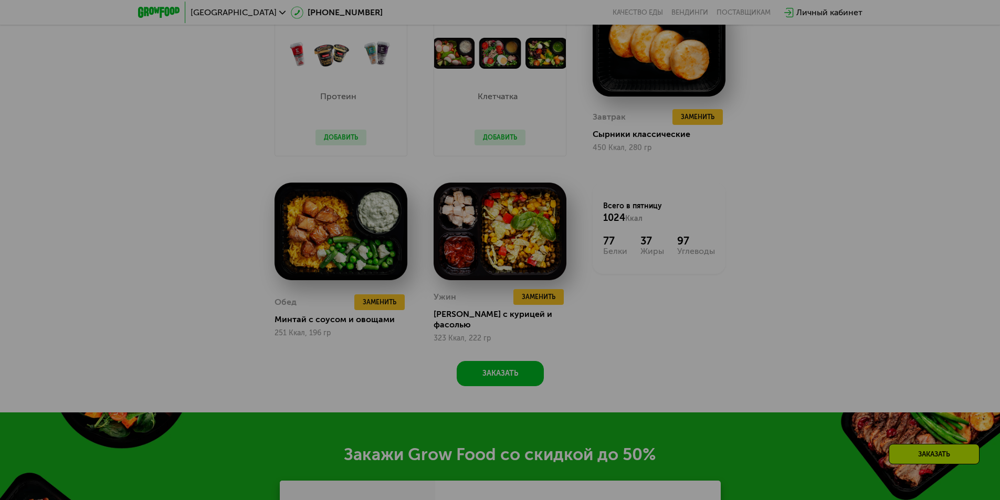
click at [875, 263] on div at bounding box center [500, 250] width 1000 height 500
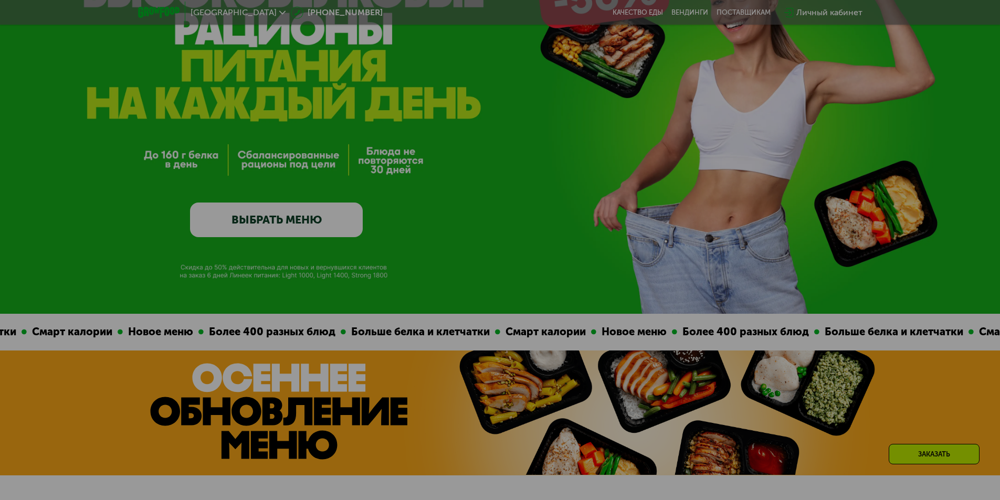
scroll to position [0, 0]
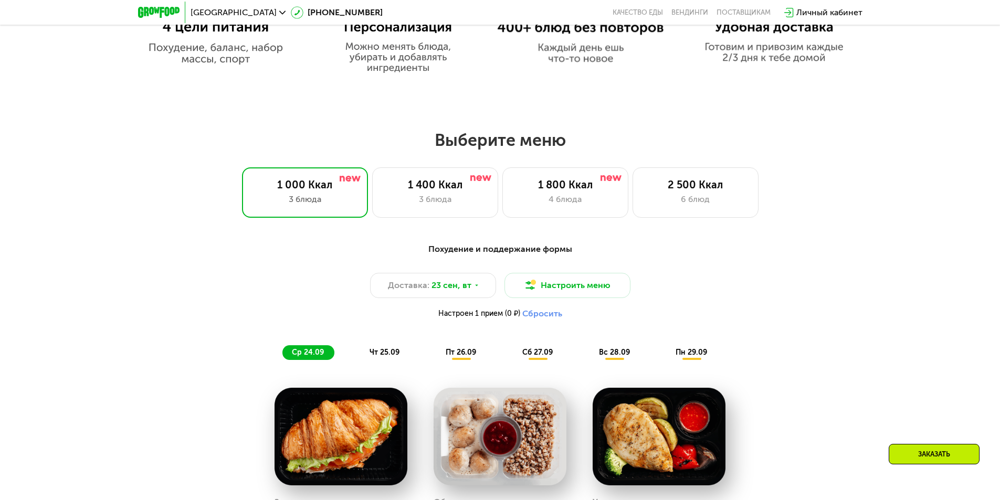
scroll to position [892, 0]
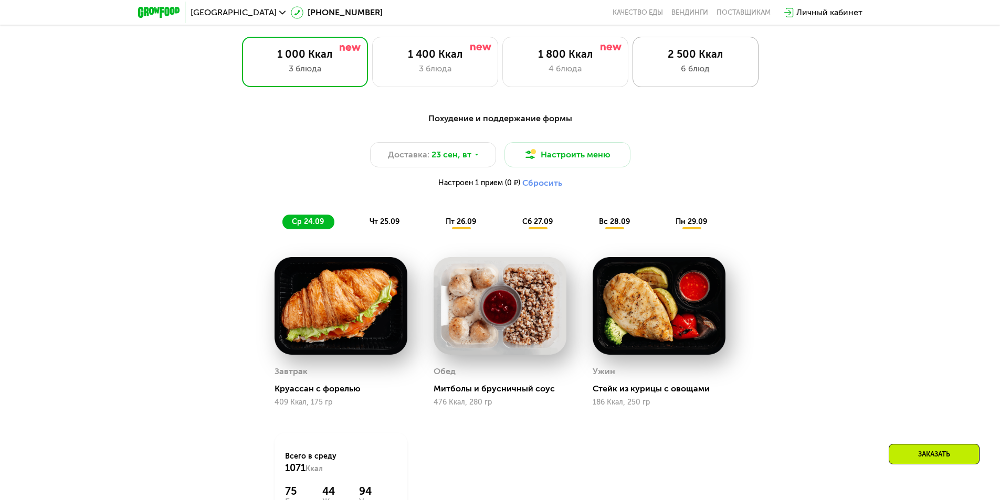
click at [685, 70] on div "6 блюд" at bounding box center [695, 68] width 104 height 13
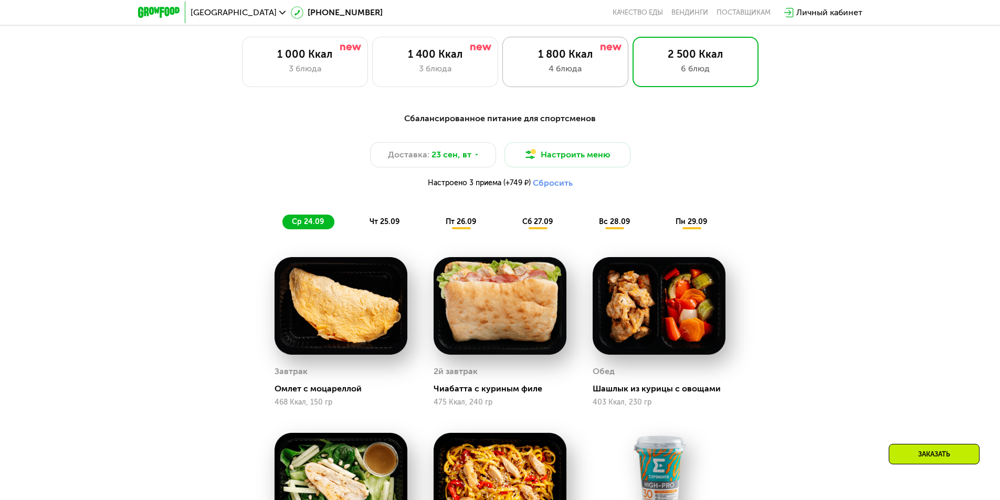
click at [536, 59] on div "1 800 Ккал" at bounding box center [565, 54] width 104 height 13
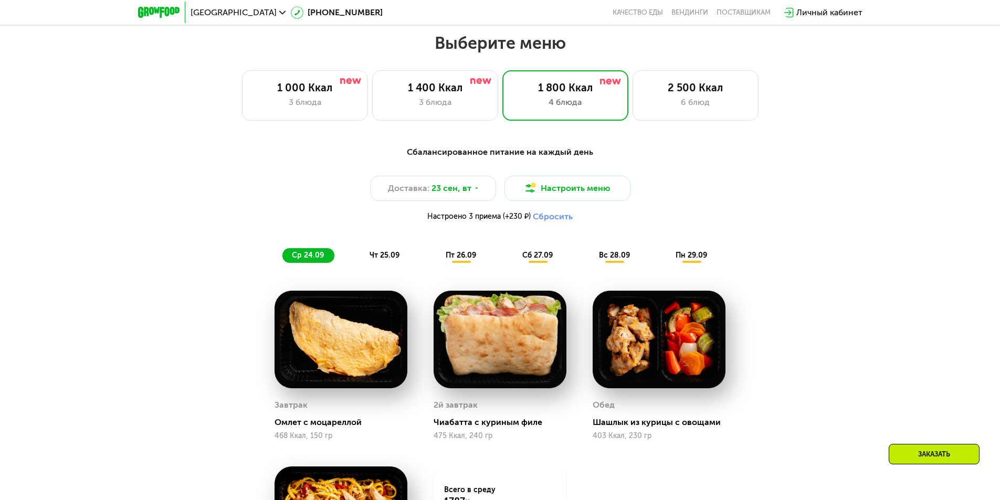
scroll to position [840, 0]
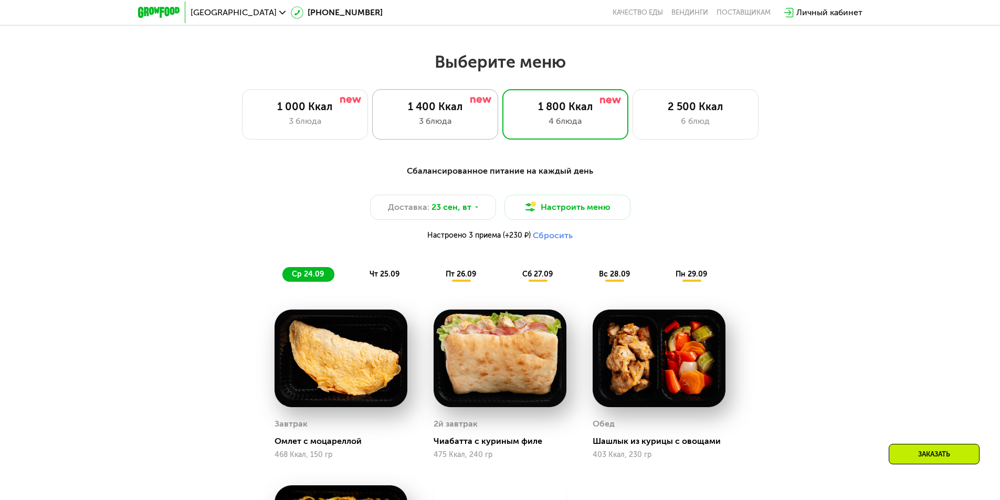
click at [444, 123] on div "3 блюда" at bounding box center [435, 121] width 104 height 13
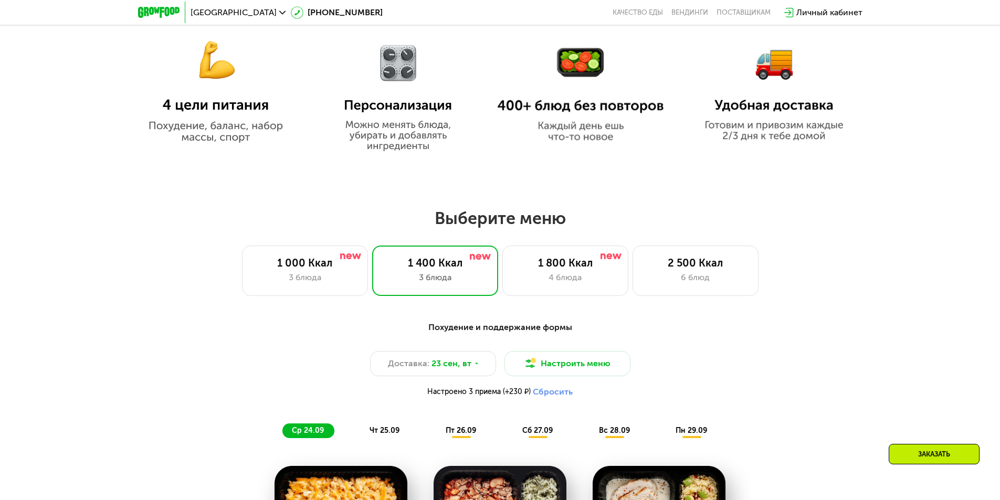
scroll to position [682, 0]
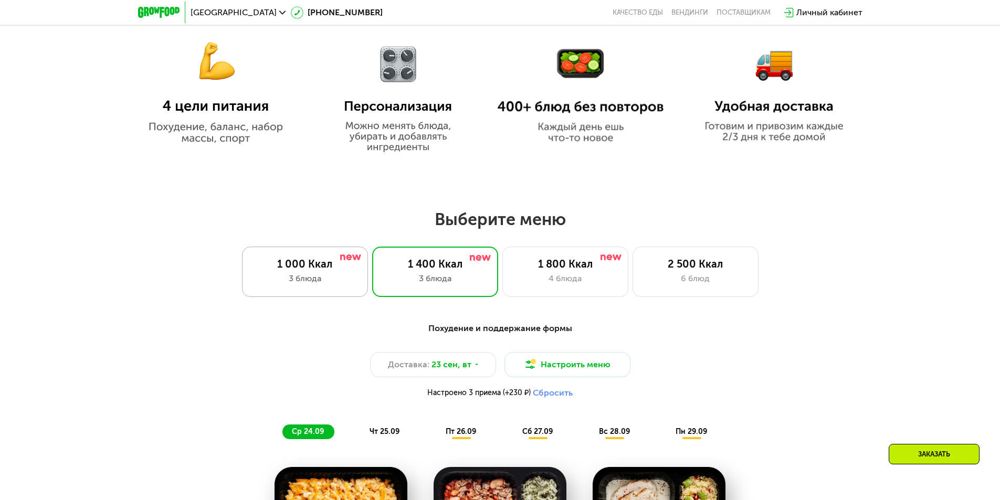
click at [319, 275] on div "1 000 Ккал 3 блюда" at bounding box center [305, 272] width 126 height 50
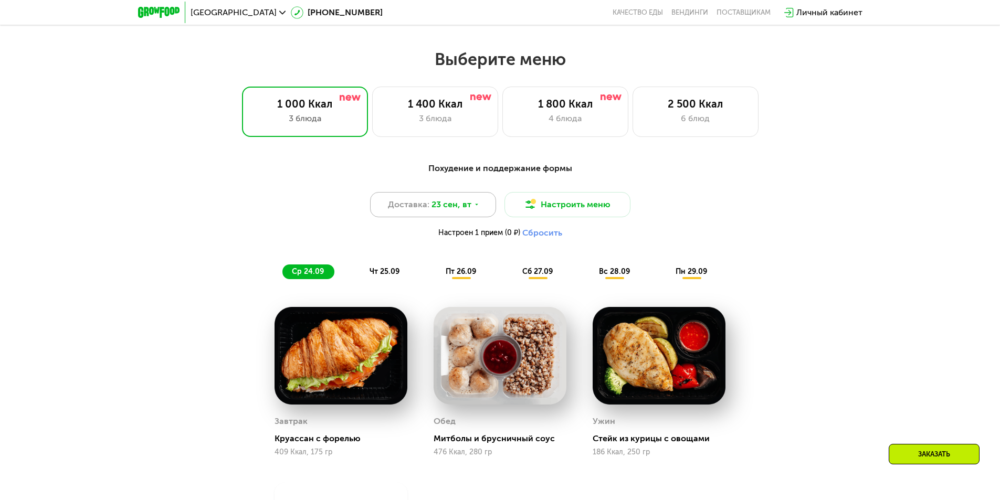
scroll to position [840, 0]
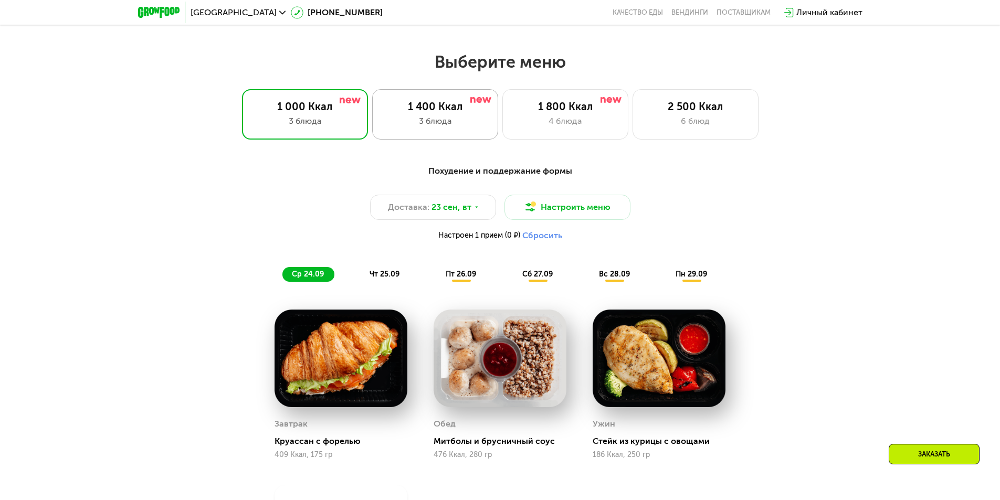
click at [438, 118] on div "3 блюда" at bounding box center [435, 121] width 104 height 13
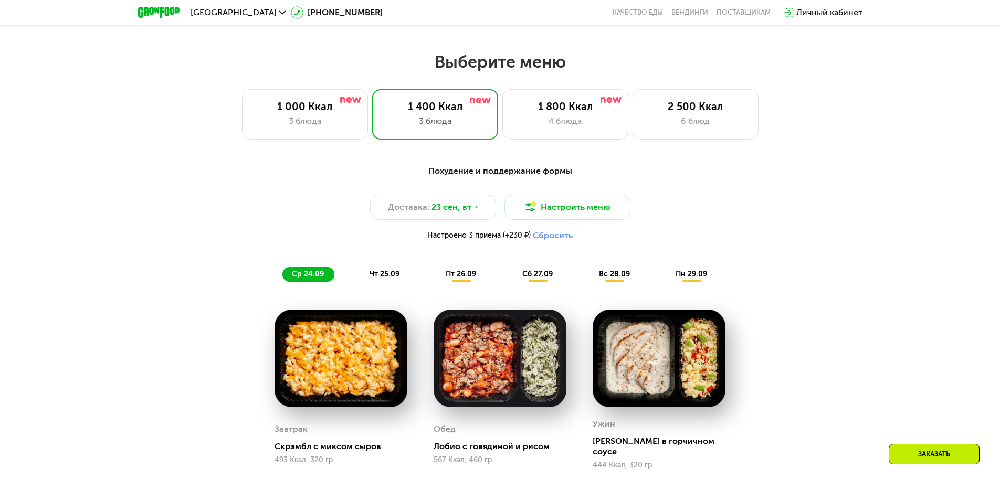
click at [384, 278] on span "чт 25.09" at bounding box center [384, 274] width 30 height 9
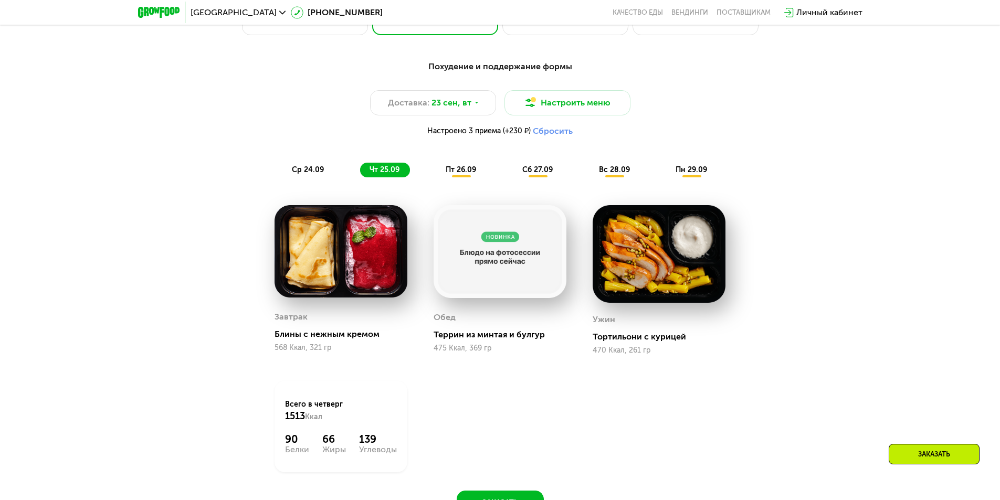
scroll to position [945, 0]
click at [465, 174] on span "пт 26.09" at bounding box center [461, 169] width 30 height 9
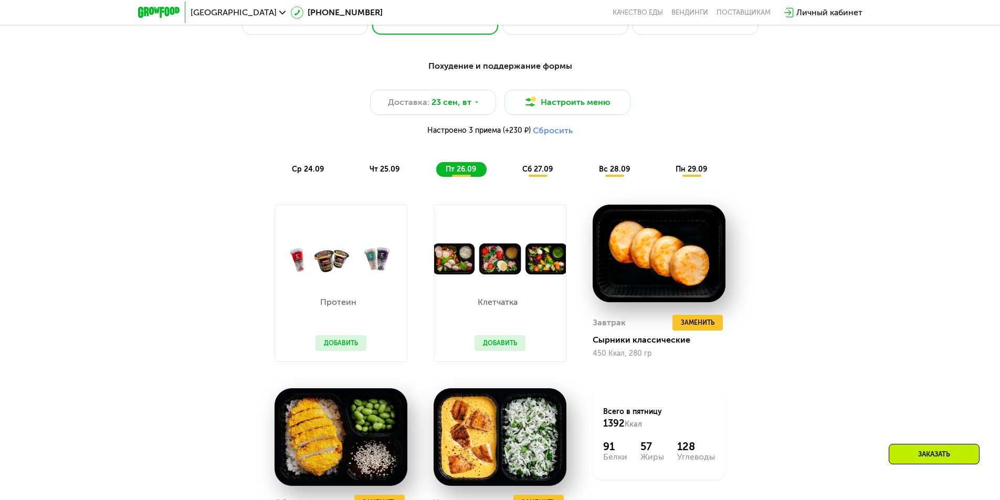
click at [542, 172] on span "сб 27.09" at bounding box center [537, 169] width 30 height 9
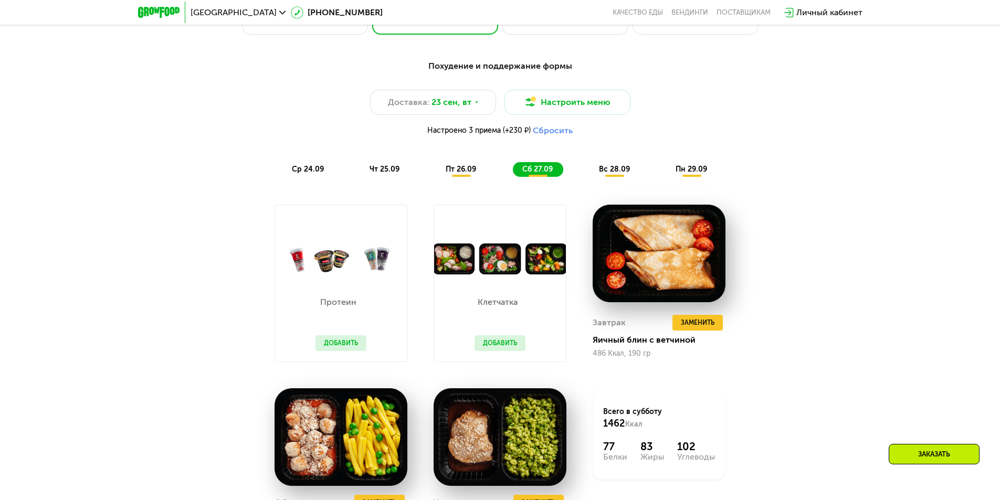
click at [612, 170] on span "вс 28.09" at bounding box center [614, 169] width 31 height 9
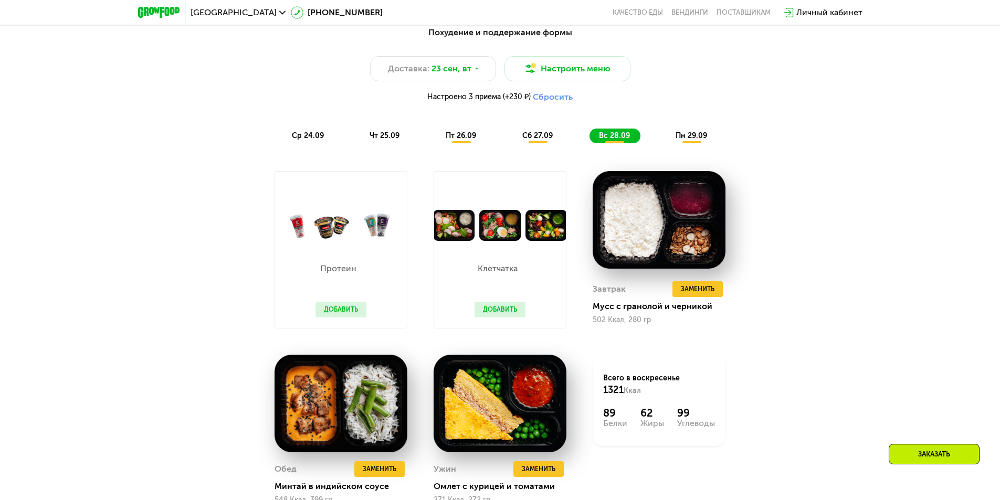
scroll to position [997, 0]
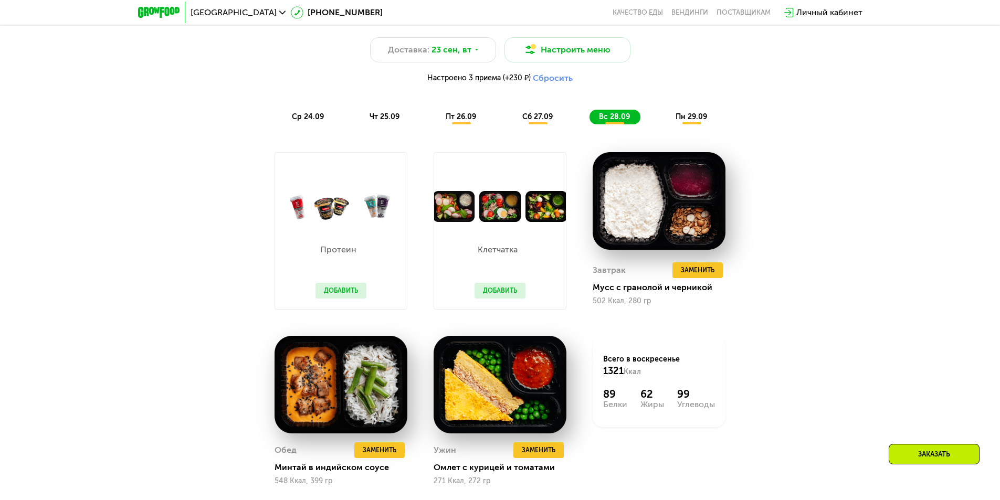
click at [690, 120] on span "пн 29.09" at bounding box center [690, 116] width 31 height 9
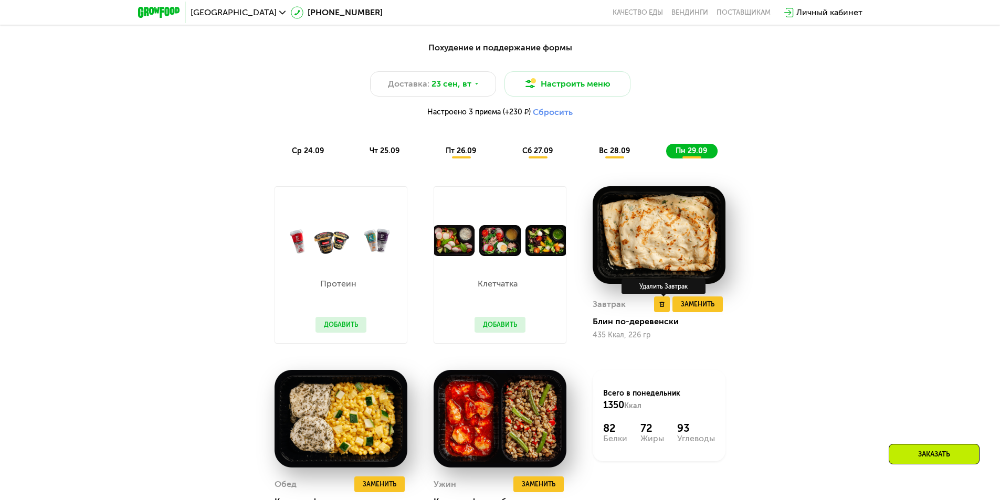
scroll to position [892, 0]
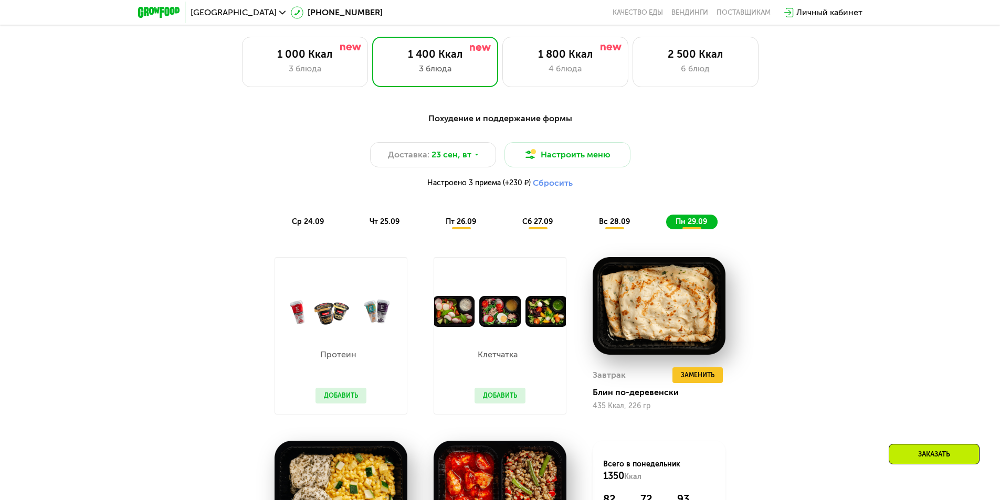
click at [310, 221] on span "ср 24.09" at bounding box center [308, 221] width 32 height 9
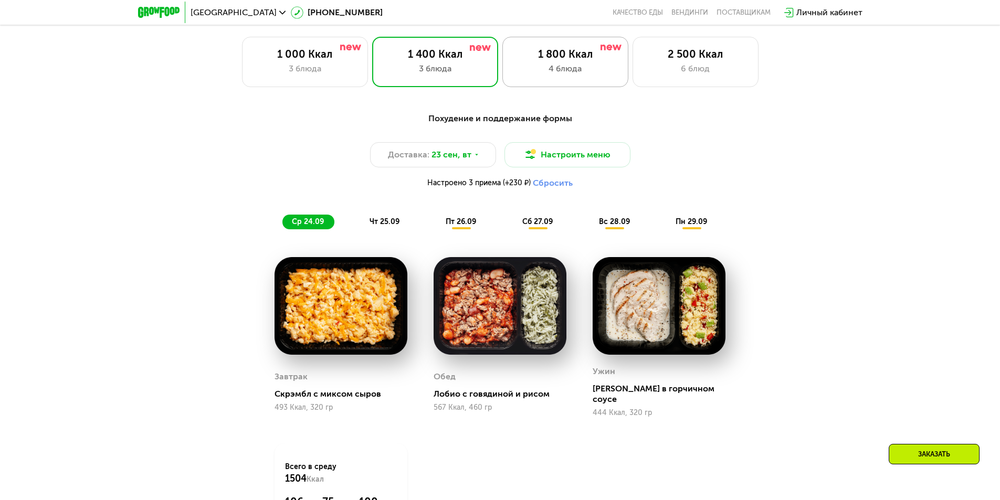
click at [564, 60] on div "1 800 Ккал" at bounding box center [565, 54] width 104 height 13
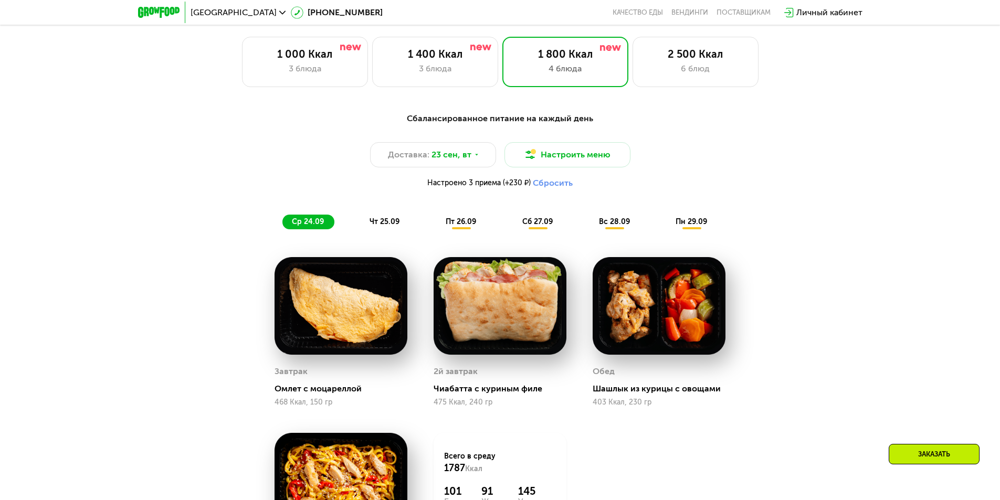
scroll to position [997, 0]
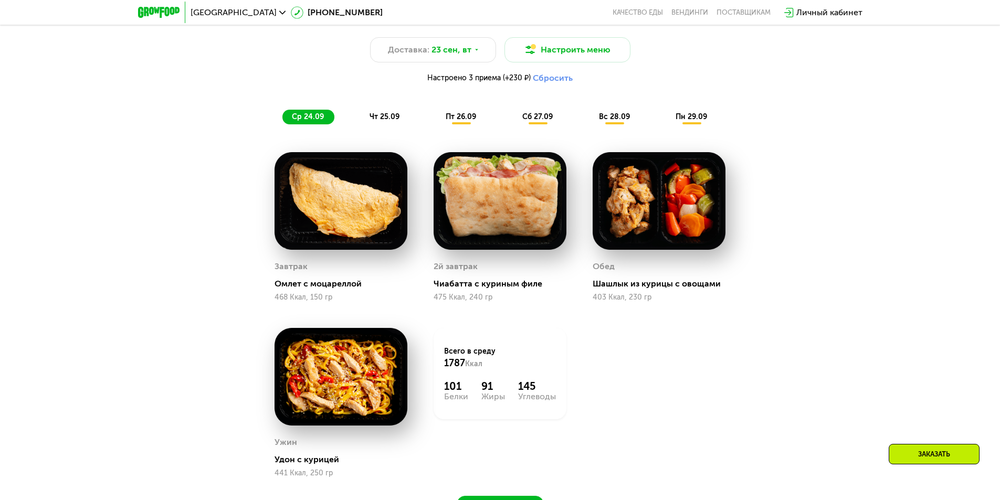
click at [379, 118] on span "чт 25.09" at bounding box center [384, 116] width 30 height 9
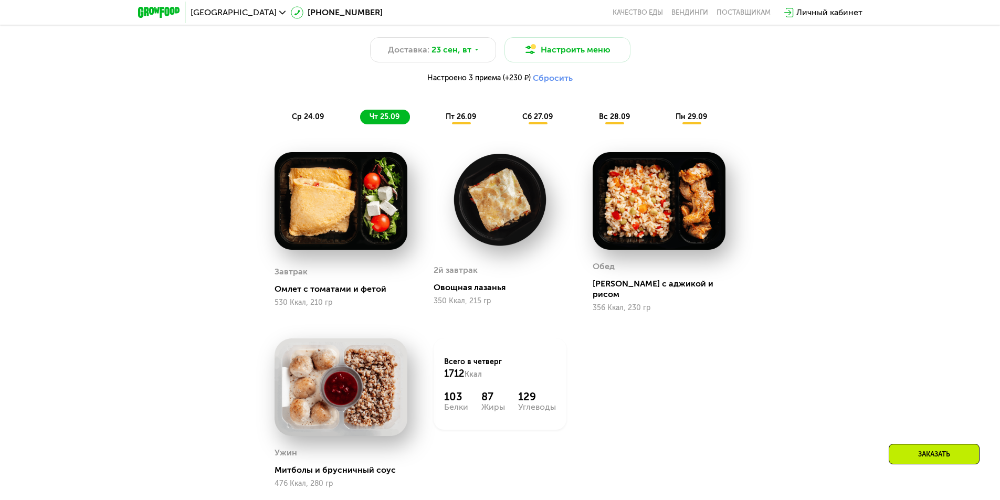
click at [462, 124] on div "пт 26.09" at bounding box center [461, 117] width 50 height 15
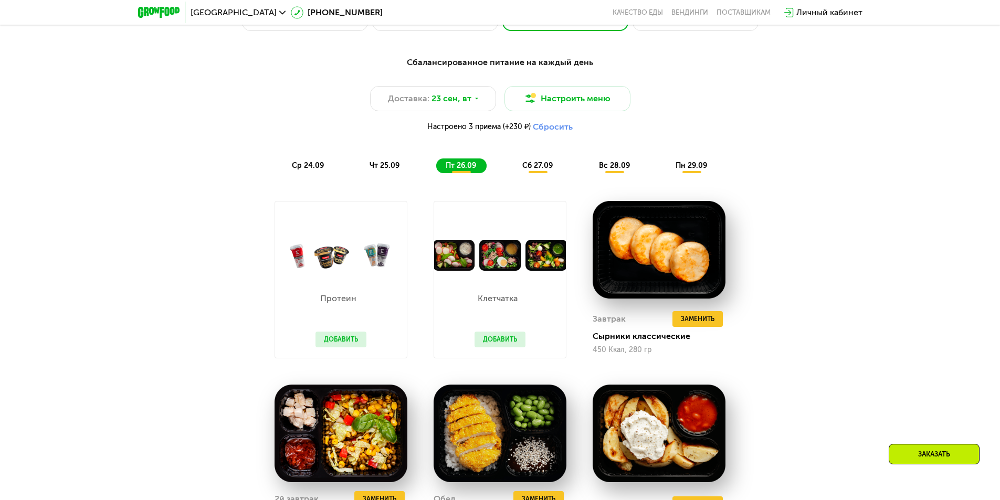
scroll to position [945, 0]
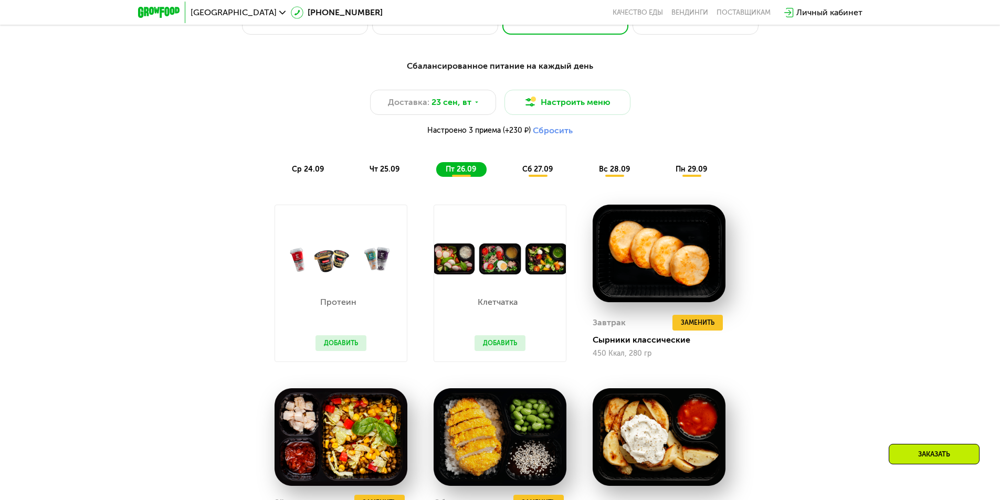
click at [521, 166] on div "сб 27.09" at bounding box center [538, 169] width 50 height 15
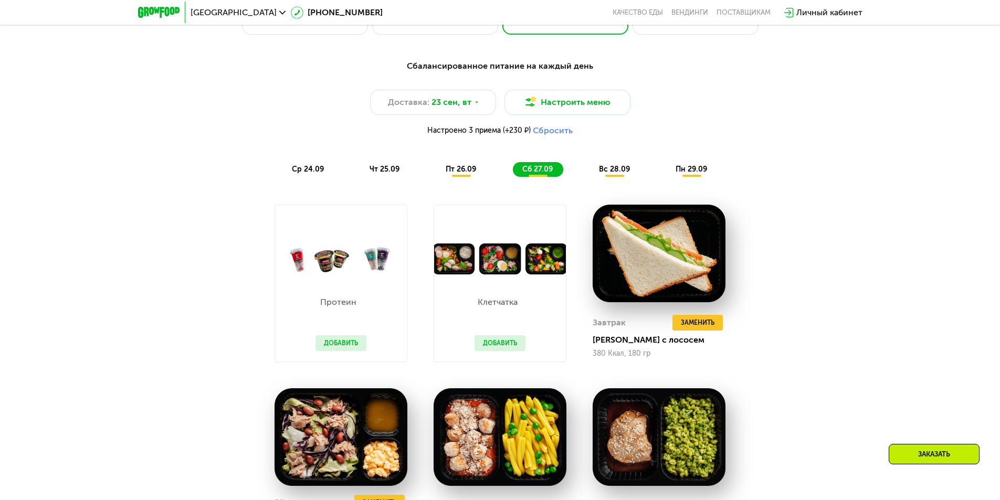
click at [619, 177] on div "вс 28.09" at bounding box center [614, 169] width 51 height 15
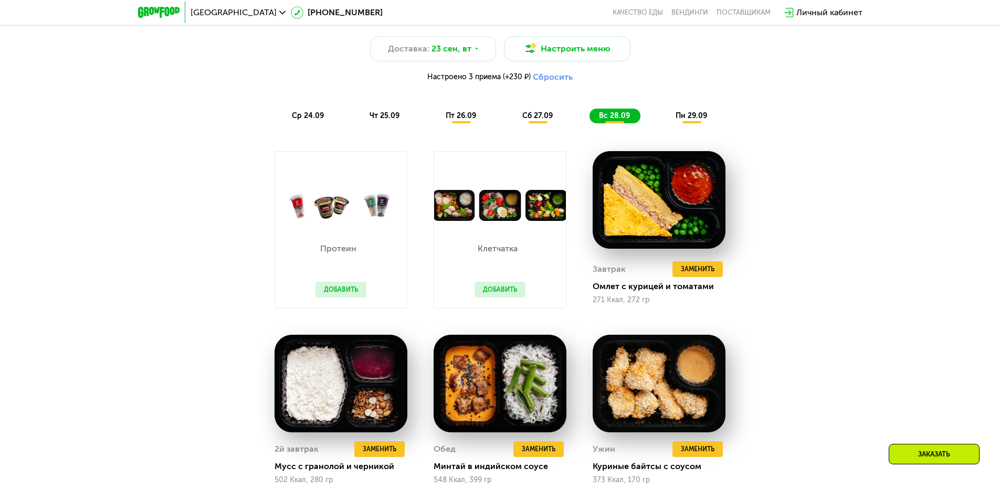
scroll to position [997, 0]
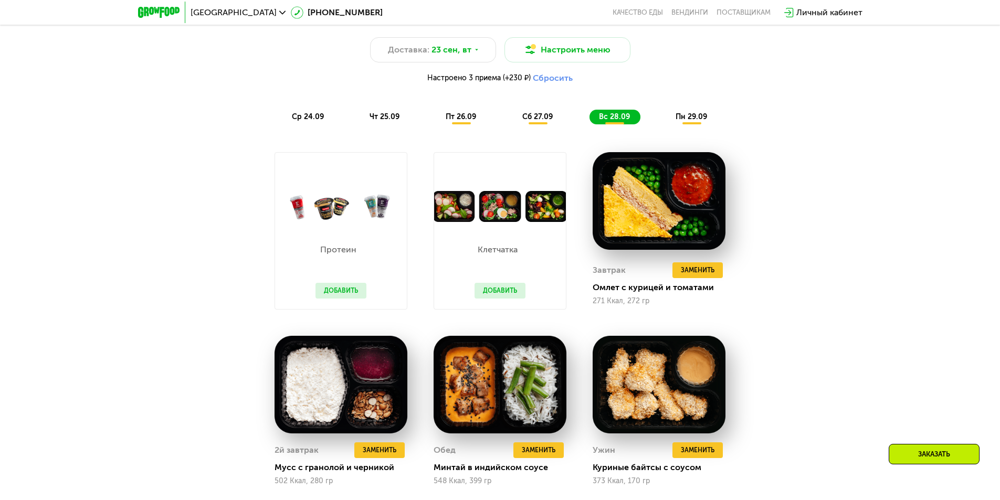
click at [693, 112] on div "Сбалансированное питание на каждый день Доставка: 23 сен, вт Настроить меню Нас…" at bounding box center [499, 65] width 621 height 117
click at [691, 120] on span "пн 29.09" at bounding box center [690, 116] width 31 height 9
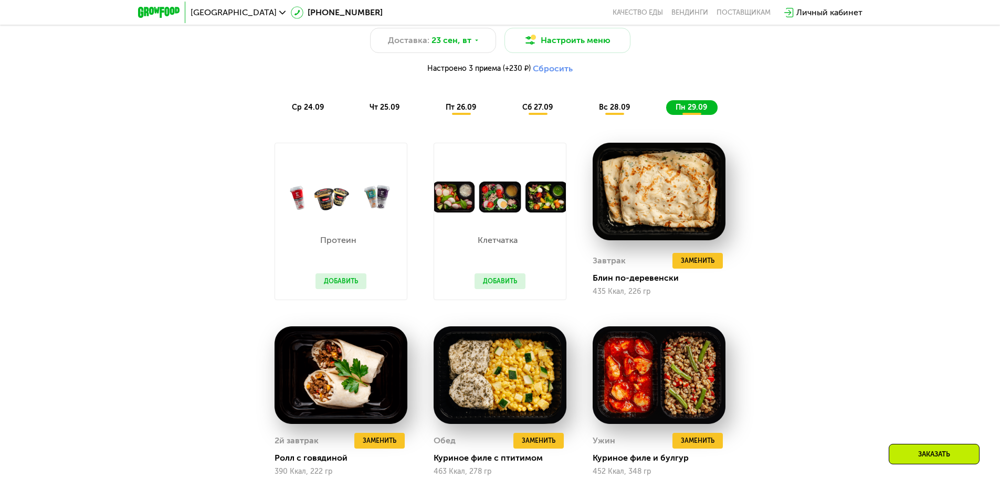
scroll to position [840, 0]
